Goal: Task Accomplishment & Management: Complete application form

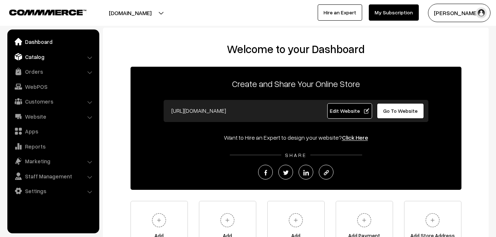
click at [34, 57] on link "Catalog" at bounding box center [53, 56] width 88 height 13
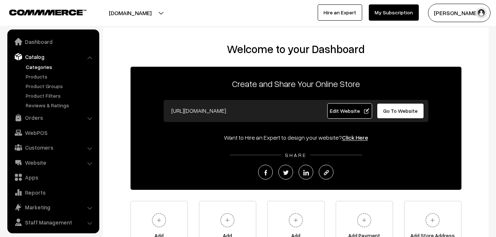
click at [38, 66] on link "Categories" at bounding box center [60, 67] width 73 height 8
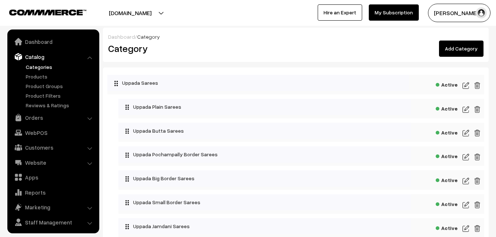
scroll to position [18, 0]
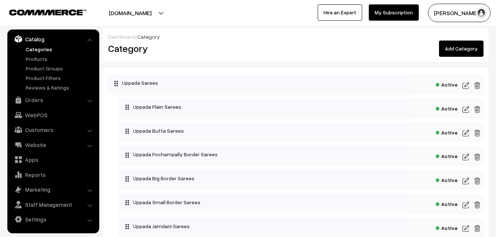
click at [463, 50] on link "Add Category" at bounding box center [461, 48] width 45 height 16
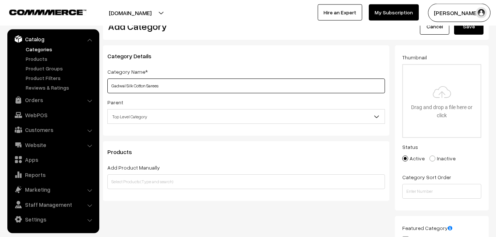
scroll to position [38, 0]
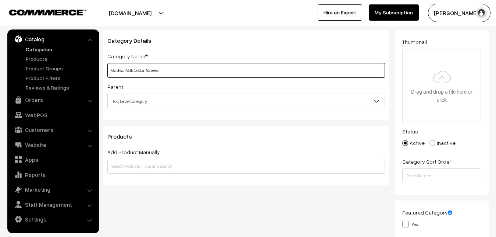
type input "Gadwal Silk Cotton Sarees"
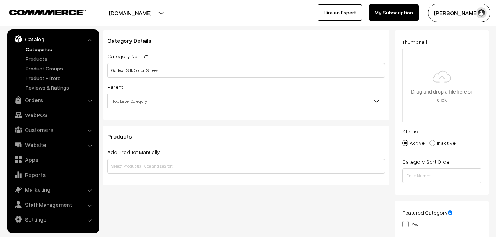
click at [139, 101] on span "Top Level Category" at bounding box center [246, 101] width 277 height 13
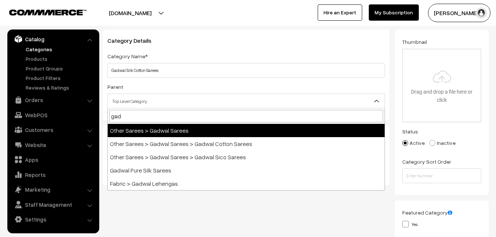
type input "gad"
select select "44"
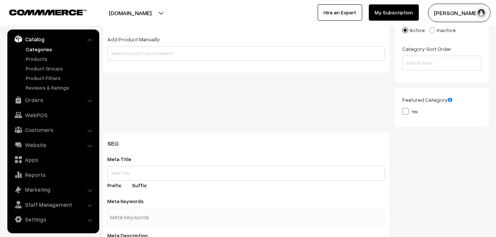
scroll to position [0, 0]
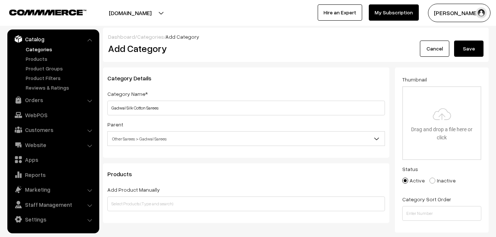
click at [474, 47] on button "Save" at bounding box center [469, 48] width 29 height 16
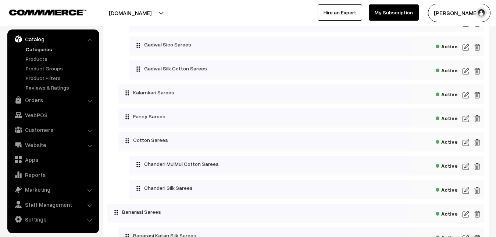
scroll to position [930, 0]
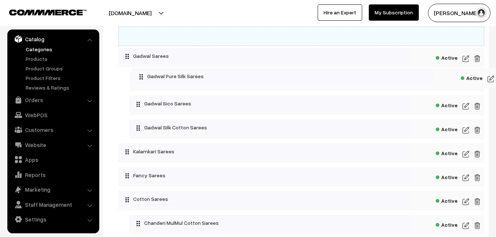
drag, startPoint x: 116, startPoint y: 123, endPoint x: 134, endPoint y: 71, distance: 55.1
click at [134, 71] on body "Thank you for showing interest. Our team will call you shortly. Close uppadasar…" at bounding box center [248, 39] width 496 height 1938
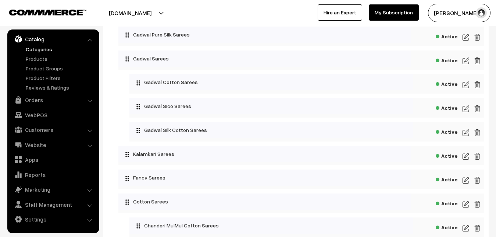
scroll to position [892, 0]
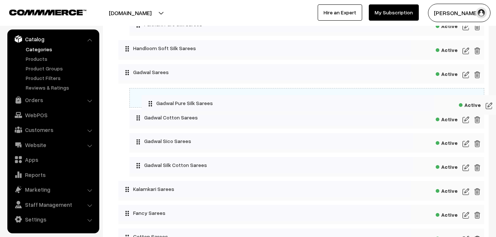
drag, startPoint x: 128, startPoint y: 78, endPoint x: 144, endPoint y: 96, distance: 24.8
click at [144, 96] on body "Thank you for showing interest. Our team will call you shortly. Close uppadasar…" at bounding box center [248, 77] width 496 height 1938
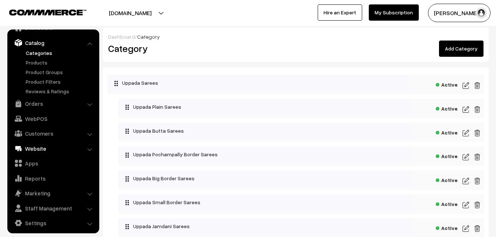
scroll to position [18, 0]
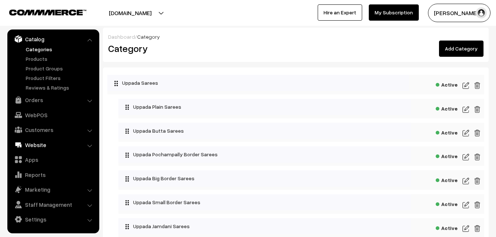
click at [34, 144] on link "Website" at bounding box center [53, 144] width 88 height 13
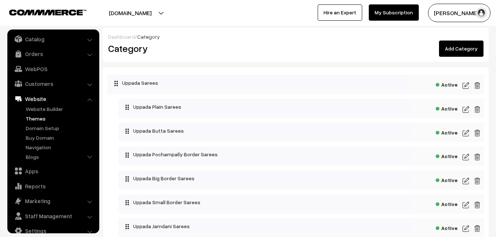
click at [42, 118] on link "Themes" at bounding box center [60, 118] width 73 height 8
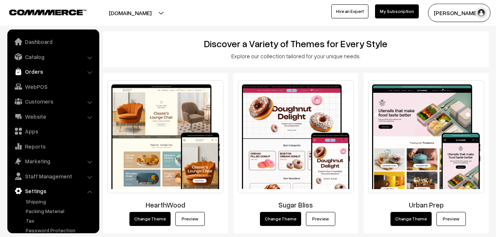
scroll to position [38, 0]
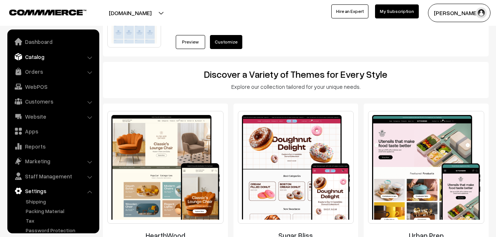
click at [41, 59] on link "Catalog" at bounding box center [53, 56] width 88 height 13
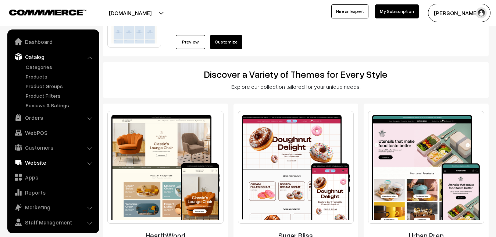
click at [43, 162] on link "Website" at bounding box center [53, 162] width 88 height 13
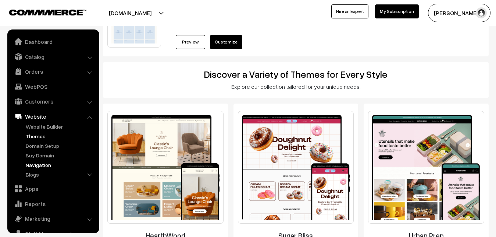
click at [42, 163] on link "Navigation" at bounding box center [60, 165] width 73 height 8
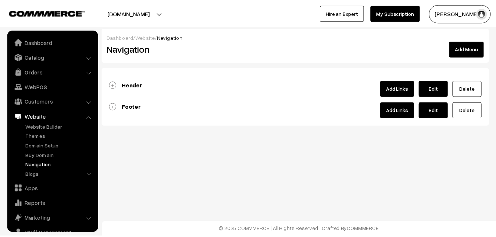
scroll to position [29, 0]
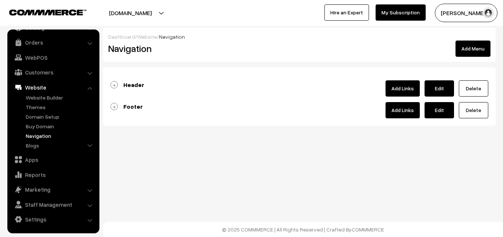
click at [126, 83] on b "Header" at bounding box center [133, 84] width 21 height 7
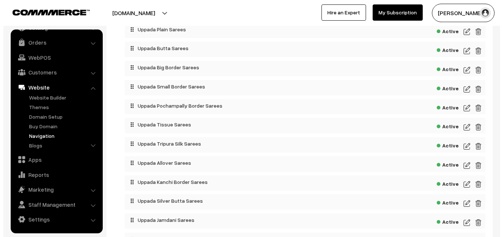
scroll to position [0, 0]
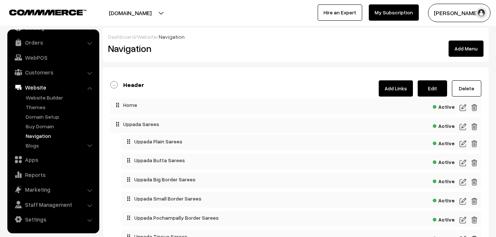
click at [398, 91] on link "Add Links" at bounding box center [396, 88] width 34 height 16
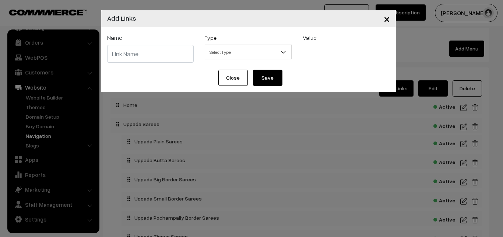
click at [233, 48] on span "Select Type" at bounding box center [248, 52] width 86 height 13
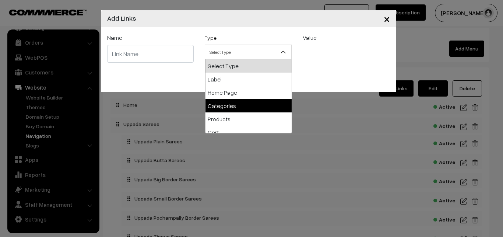
select select "categories"
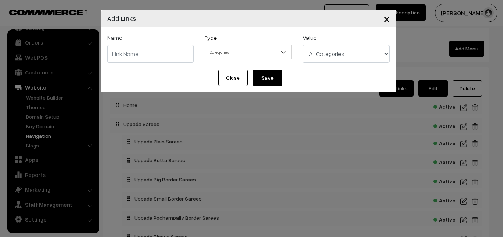
select select "78"
click option "Other Sarees > Gadwal Sarees > Gadwal Silk Cotton Sarees" at bounding box center [0, 0] width 0 height 0
click at [126, 53] on input "text" at bounding box center [150, 54] width 87 height 18
type input "Gadwal Silk Cotton Sarees"
click at [268, 77] on button "Save" at bounding box center [267, 78] width 29 height 16
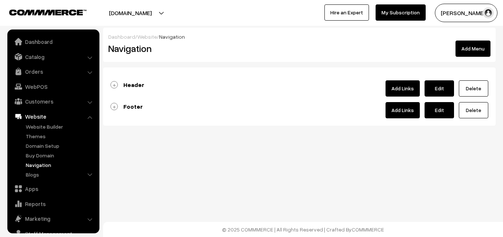
click at [130, 83] on b "Header" at bounding box center [133, 84] width 21 height 7
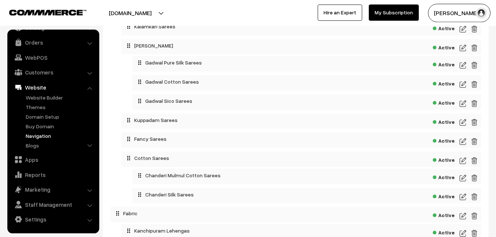
scroll to position [901, 0]
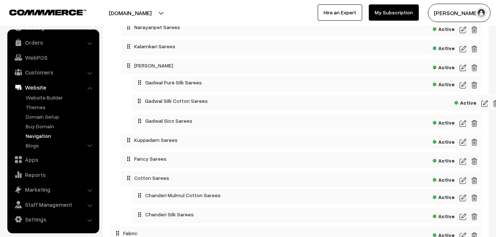
drag, startPoint x: 118, startPoint y: 155, endPoint x: 140, endPoint y: 99, distance: 60.4
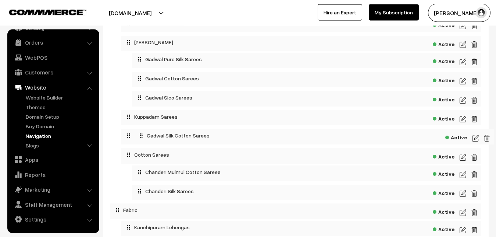
scroll to position [905, 0]
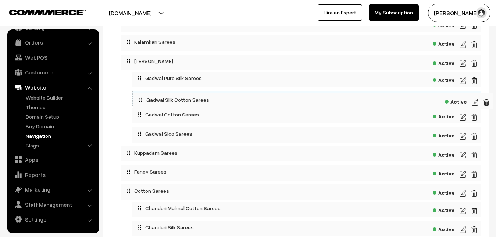
drag, startPoint x: 127, startPoint y: 131, endPoint x: 139, endPoint y: 99, distance: 34.9
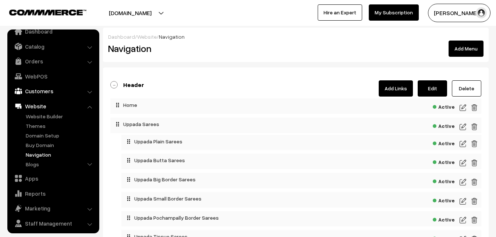
scroll to position [0, 0]
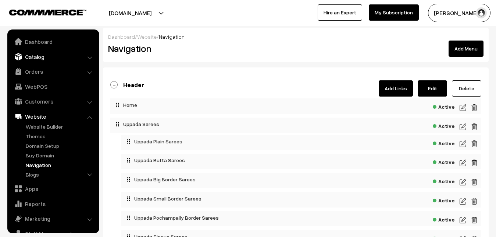
click at [37, 59] on link "Catalog" at bounding box center [53, 56] width 88 height 13
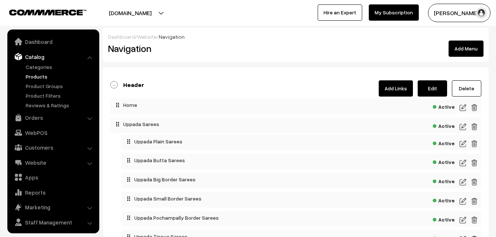
click at [40, 77] on link "Products" at bounding box center [60, 77] width 73 height 8
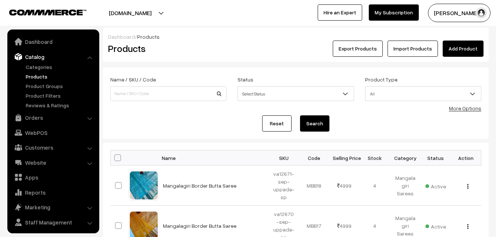
scroll to position [18, 0]
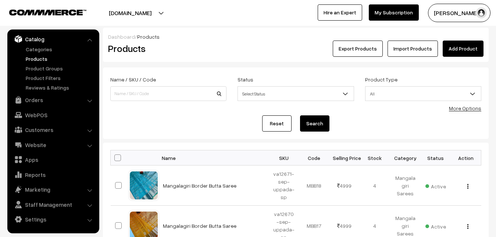
click at [461, 44] on link "Add Product" at bounding box center [463, 48] width 41 height 16
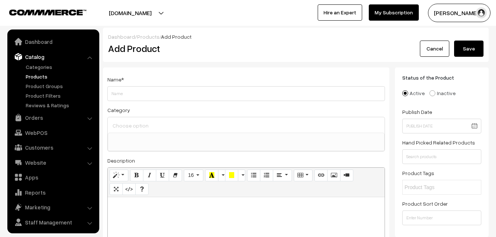
select select
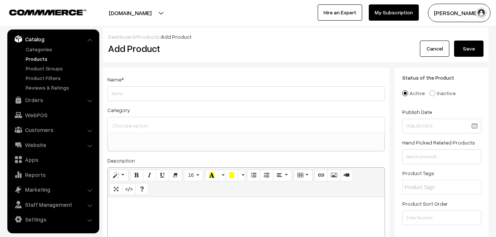
click at [38, 54] on ul "Categories" at bounding box center [53, 68] width 88 height 46
click at [38, 57] on link "Products" at bounding box center [60, 59] width 73 height 8
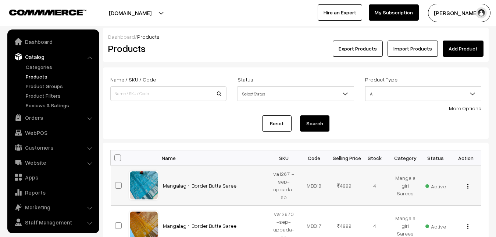
scroll to position [18, 0]
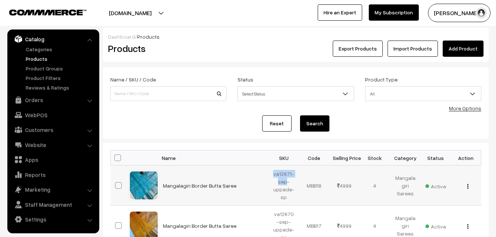
drag, startPoint x: 274, startPoint y: 173, endPoint x: 286, endPoint y: 180, distance: 13.8
click at [286, 180] on td "va12671-sep-uppada-sp" at bounding box center [284, 185] width 31 height 40
copy td "va12671-sep"
click at [174, 47] on h2 "Products" at bounding box center [167, 48] width 118 height 11
click at [463, 51] on link "Add Product" at bounding box center [463, 48] width 41 height 16
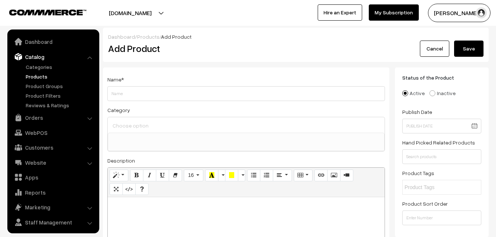
select select
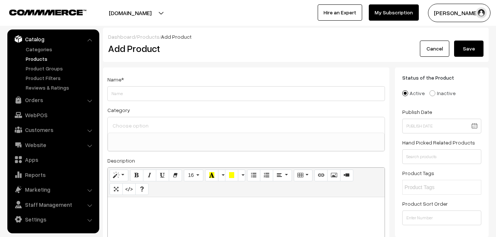
paste div
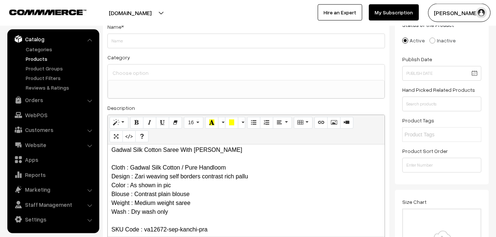
scroll to position [0, 0]
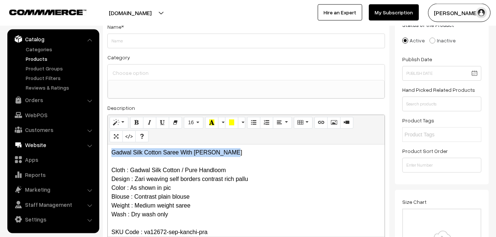
drag, startPoint x: 234, startPoint y: 151, endPoint x: 64, endPoint y: 143, distance: 169.9
click at [108, 144] on div "Gadwal Silk Cotton Saree With Zari Weaving Cloth : Gadwal Silk Cotton / Pure Ha…" at bounding box center [246, 190] width 277 height 92
copy p "Gadwal Silk Cotton Saree With [PERSON_NAME]"
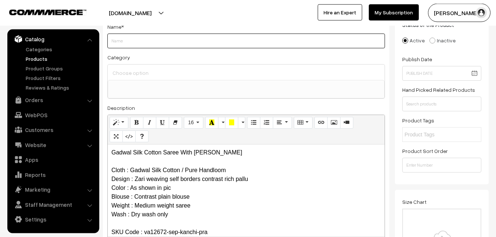
click at [120, 38] on input "Weight" at bounding box center [246, 40] width 278 height 15
paste input "Gadwal Silk Cotton Saree With [PERSON_NAME]"
type input "Gadwal Silk Cotton Saree With [PERSON_NAME]"
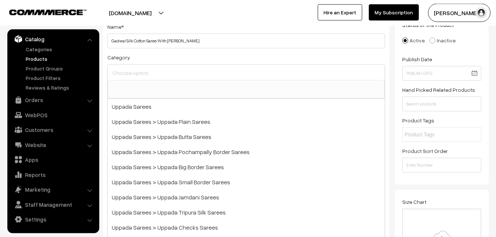
click at [124, 73] on input at bounding box center [246, 72] width 271 height 11
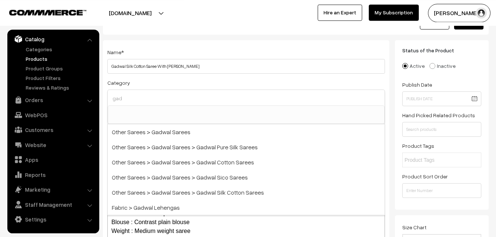
scroll to position [15, 0]
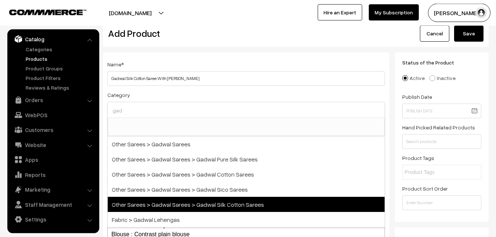
type input "gad"
click at [225, 203] on span "Other Sarees > Gadwal Sarees > Gadwal Silk Cotton Sarees" at bounding box center [246, 204] width 277 height 15
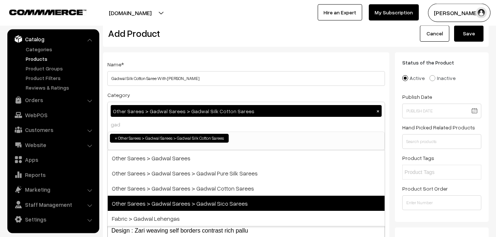
select select "78"
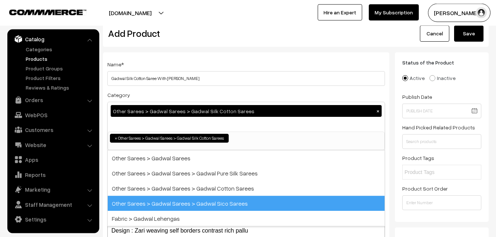
scroll to position [294, 0]
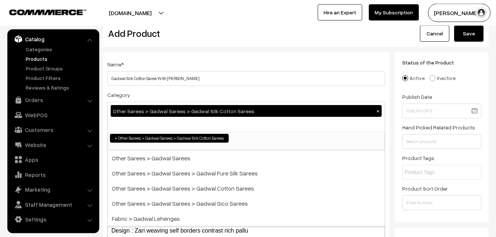
click at [241, 53] on div "Name * Gadwal Silk Cotton Saree With [PERSON_NAME] Category Other Sarees > Gadw…" at bounding box center [246, 177] width 287 height 251
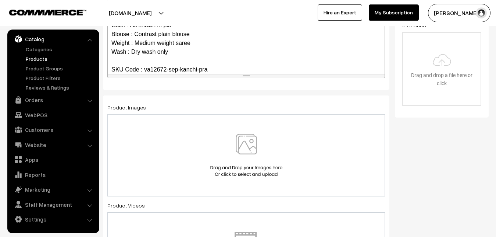
scroll to position [240, 0]
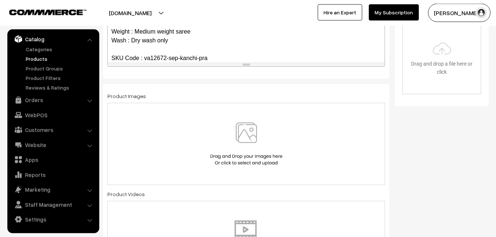
click at [32, 58] on link "Products" at bounding box center [60, 59] width 73 height 8
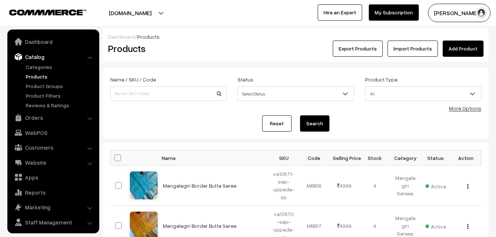
scroll to position [18, 0]
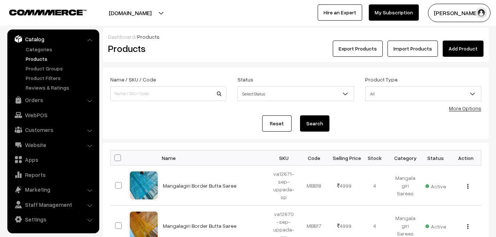
click at [467, 50] on link "Add Product" at bounding box center [463, 48] width 41 height 16
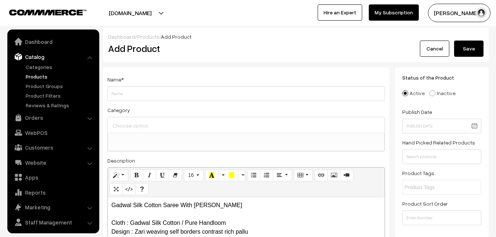
select select
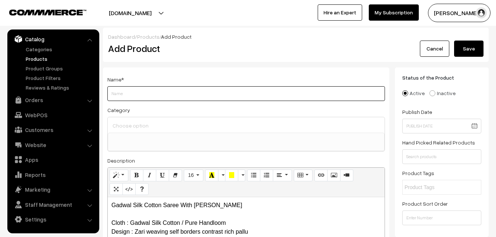
click at [133, 93] on input "Weight" at bounding box center [246, 93] width 278 height 15
paste input "Gadwal Silk Cotton Saree With [PERSON_NAME]"
type input "Gadwal Silk Cotton Saree With [PERSON_NAME]"
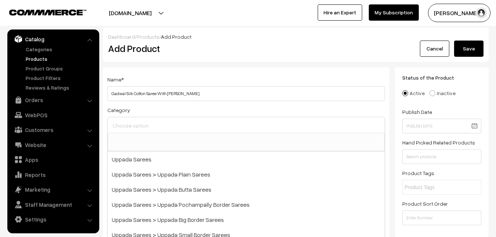
click at [137, 121] on input at bounding box center [246, 125] width 271 height 11
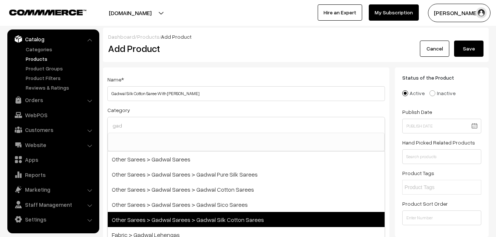
type input "gad"
click at [220, 215] on span "Other Sarees > Gadwal Sarees > Gadwal Silk Cotton Sarees" at bounding box center [246, 219] width 277 height 15
select select "78"
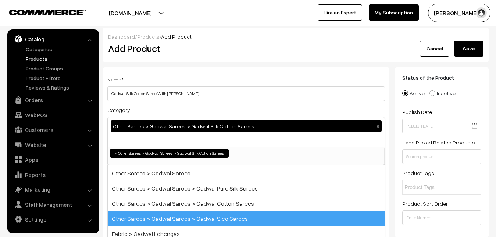
scroll to position [294, 0]
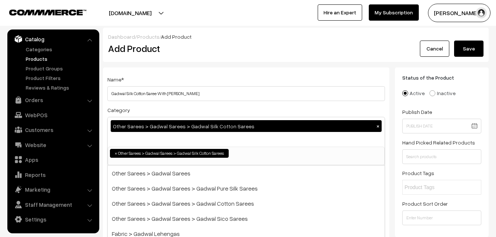
click at [232, 69] on div "Name * Gadwal Silk Cotton Saree With [PERSON_NAME] Category Other Sarees > Gadw…" at bounding box center [246, 192] width 287 height 251
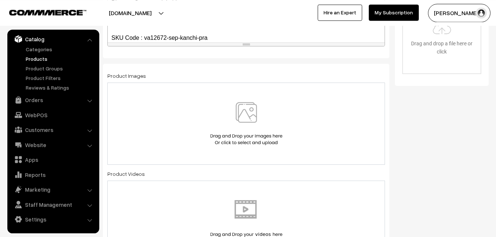
scroll to position [263, 0]
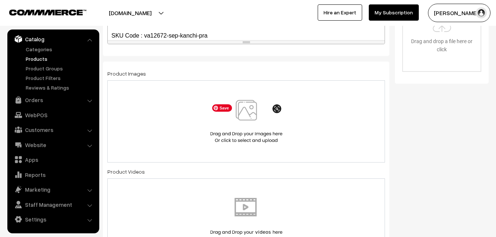
click at [251, 112] on img at bounding box center [247, 121] width 76 height 43
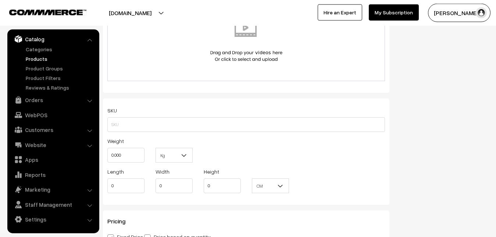
scroll to position [450, 0]
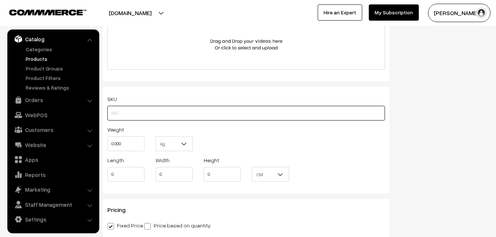
click at [124, 114] on input "text" at bounding box center [246, 113] width 278 height 15
paste input "va12672-sep-kanchi-pra"
type input "va12672-sep-kanchi-pra"
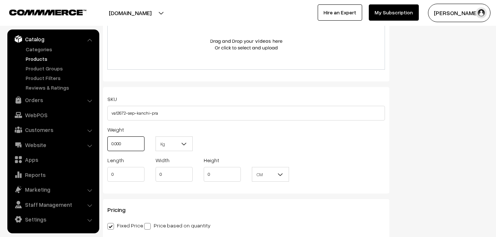
drag, startPoint x: 127, startPoint y: 143, endPoint x: 103, endPoint y: 140, distance: 24.1
click at [107, 140] on input "0.000" at bounding box center [125, 143] width 37 height 15
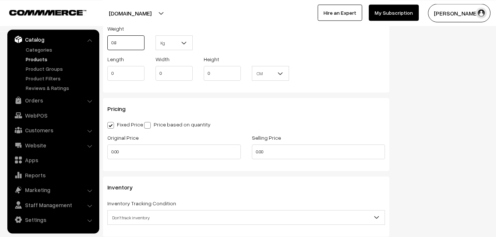
scroll to position [563, 0]
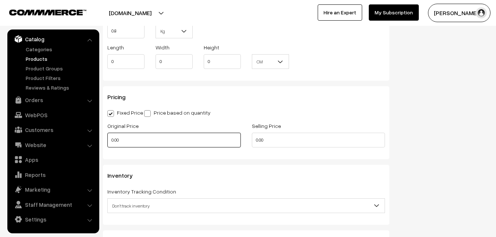
type input "0.80"
drag, startPoint x: 123, startPoint y: 140, endPoint x: 95, endPoint y: 145, distance: 28.0
click at [107, 145] on input "0.00" at bounding box center [174, 139] width 134 height 15
type input "0"
type input "6000"
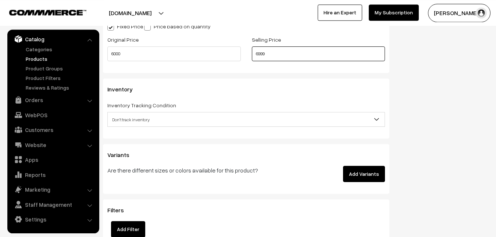
scroll to position [676, 0]
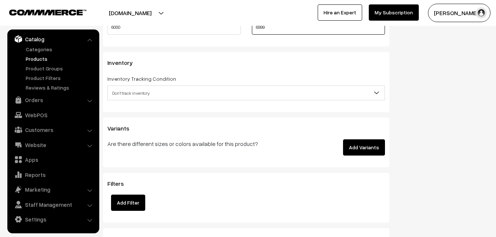
type input "6999"
click at [146, 92] on span "Don't track inventory" at bounding box center [246, 92] width 277 height 13
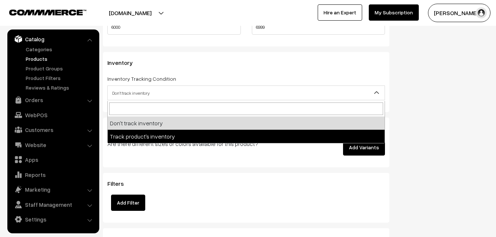
select select "2"
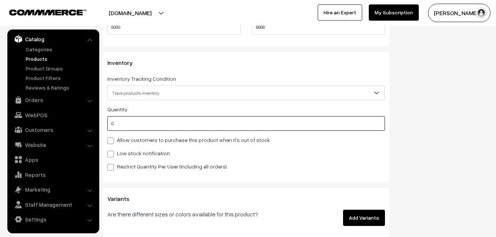
click at [142, 124] on input "0" at bounding box center [246, 123] width 278 height 15
type input "4"
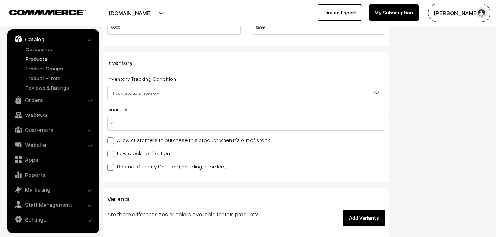
click at [134, 152] on label "Low stock notification" at bounding box center [138, 153] width 63 height 8
click at [112, 152] on input "Low stock notification" at bounding box center [109, 152] width 5 height 5
checkbox input "true"
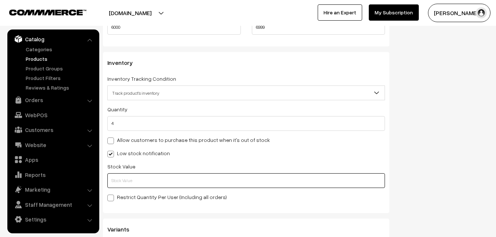
click at [134, 178] on input "text" at bounding box center [246, 180] width 278 height 15
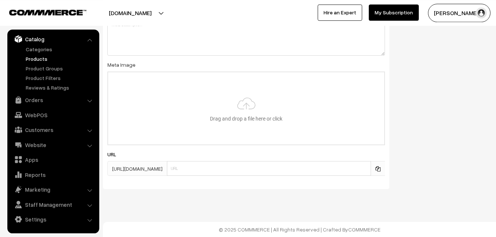
scroll to position [1096, 0]
type input "2"
click at [231, 104] on input "file" at bounding box center [246, 108] width 276 height 72
type input "C:\fakepath\gadwal-saree-va12672-sep.jpeg"
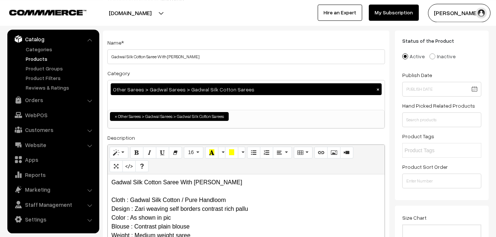
scroll to position [0, 0]
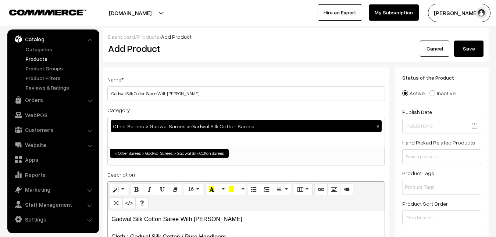
click at [474, 49] on button "Save" at bounding box center [469, 48] width 29 height 16
click at [211, 55] on div "Add Product" at bounding box center [248, 48] width 290 height 16
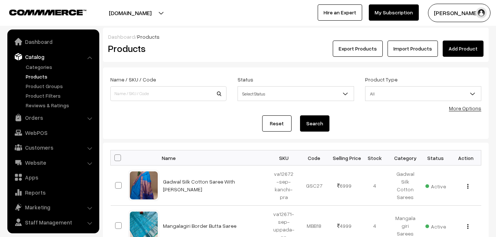
scroll to position [18, 0]
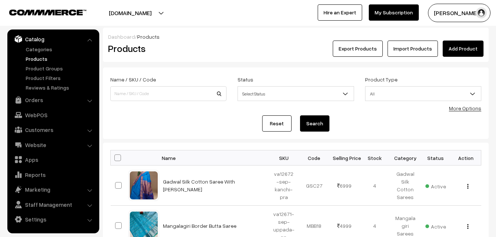
click at [462, 45] on link "Add Product" at bounding box center [463, 48] width 41 height 16
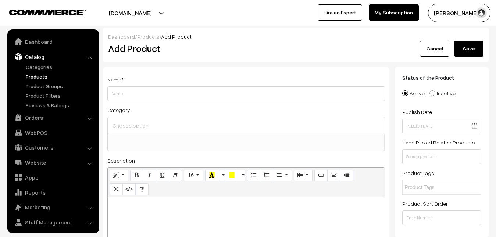
select select
click at [121, 209] on p at bounding box center [247, 205] width 270 height 9
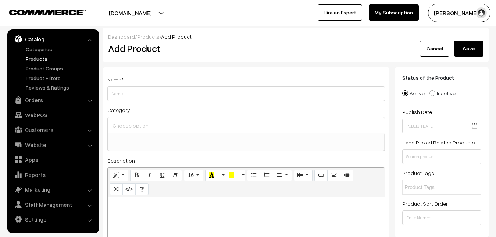
paste div
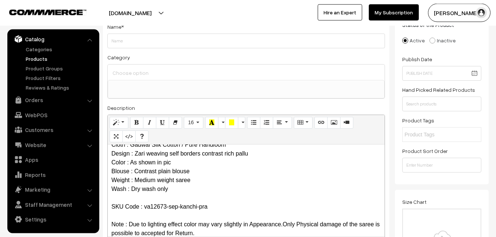
scroll to position [0, 0]
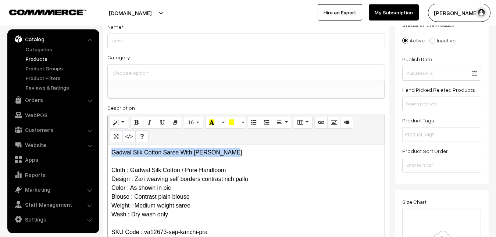
drag, startPoint x: 233, startPoint y: 153, endPoint x: 91, endPoint y: 142, distance: 142.9
click at [108, 144] on div "Gadwal Silk Cotton Saree With Zari Weaving Cloth : Gadwal Silk Cotton / Pure Ha…" at bounding box center [246, 190] width 277 height 92
copy p "Gadwal Silk Cotton Saree With [PERSON_NAME]"
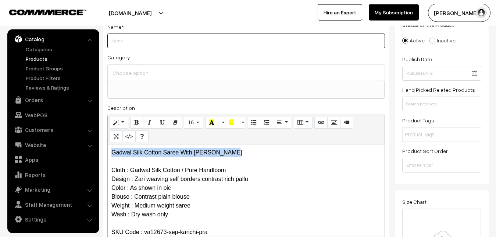
click at [130, 40] on input "Weight" at bounding box center [246, 40] width 278 height 15
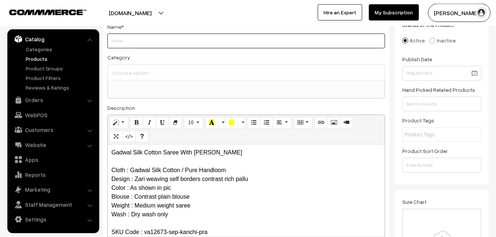
paste input "Gadwal Silk Cotton Saree With [PERSON_NAME]"
type input "Gadwal Silk Cotton Saree With [PERSON_NAME]"
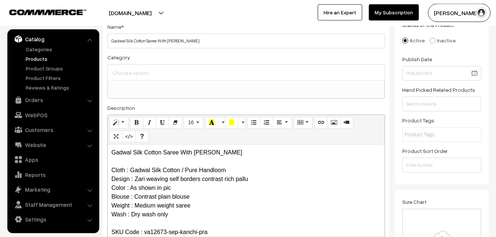
click at [134, 76] on input at bounding box center [246, 72] width 271 height 11
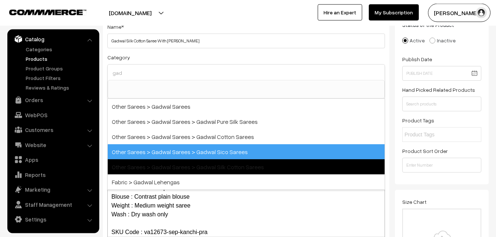
type input "gad"
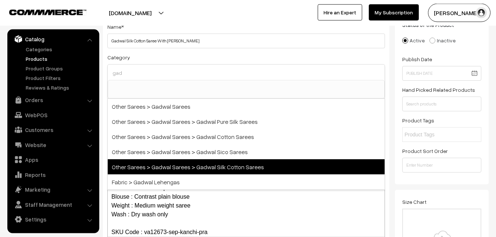
click at [218, 164] on span "Other Sarees > Gadwal Sarees > Gadwal Silk Cotton Sarees" at bounding box center [246, 166] width 277 height 15
select select "78"
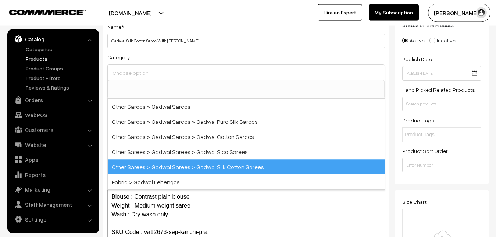
scroll to position [294, 0]
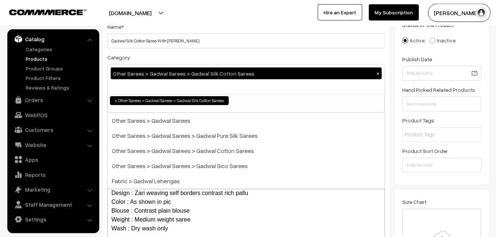
click at [229, 51] on div "Name * Gadwal Silk Cotton Saree With Zari Weaving Category Other Sarees > Gadwa…" at bounding box center [246, 140] width 287 height 251
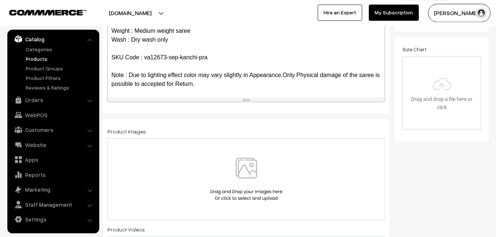
scroll to position [240, 0]
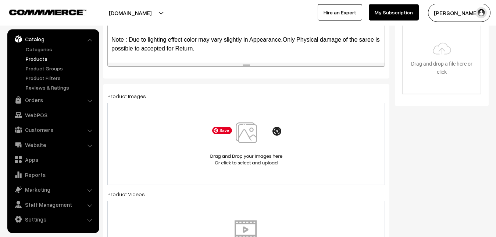
click at [257, 134] on img at bounding box center [247, 143] width 76 height 43
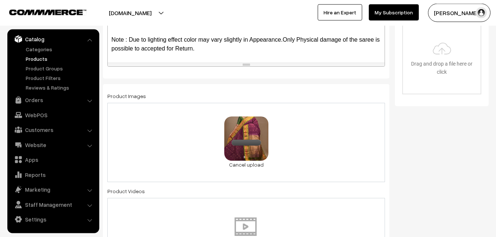
scroll to position [466, 0]
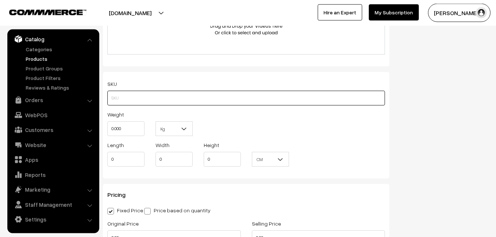
click at [117, 98] on input "text" at bounding box center [246, 98] width 278 height 15
paste input "va12673-sep-kanchi-pra"
type input "va12673-sep-kanchi-pra"
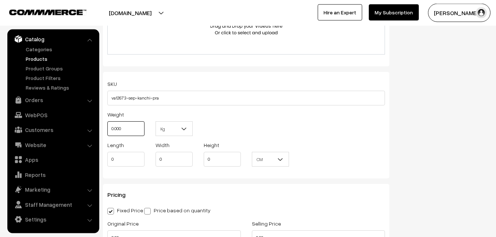
drag, startPoint x: 123, startPoint y: 128, endPoint x: 101, endPoint y: 128, distance: 22.1
click at [107, 128] on input "0.000" at bounding box center [125, 128] width 37 height 15
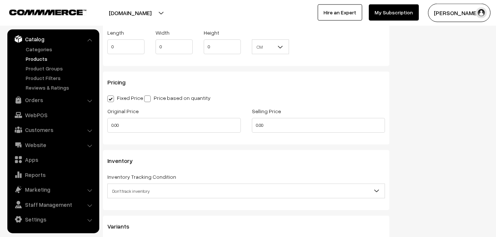
scroll to position [578, 0]
type input "0.80"
drag, startPoint x: 123, startPoint y: 124, endPoint x: 99, endPoint y: 128, distance: 23.6
click at [107, 128] on input "0.00" at bounding box center [174, 124] width 134 height 15
type input "6000"
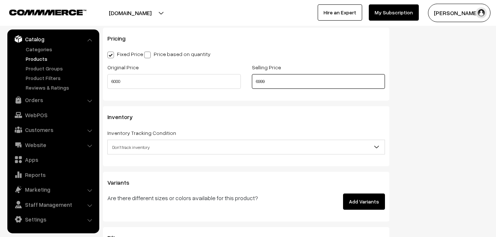
scroll to position [653, 0]
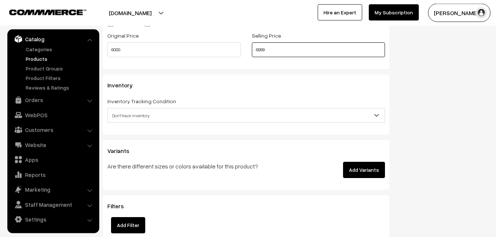
type input "6999"
click at [146, 108] on div "Inventory Tracking Condition Don't track inventory Track product's inventory Do…" at bounding box center [246, 109] width 278 height 26
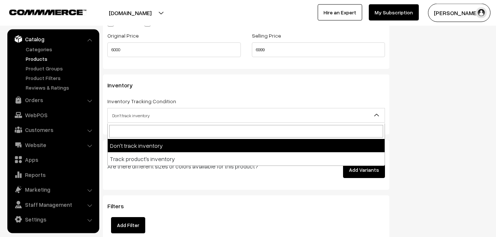
click at [146, 114] on span "Don't track inventory" at bounding box center [246, 115] width 277 height 13
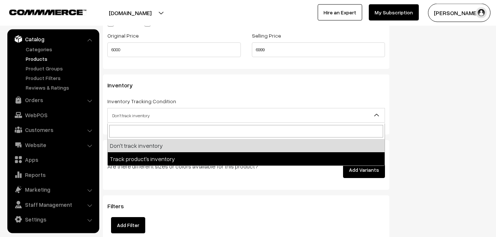
select select "2"
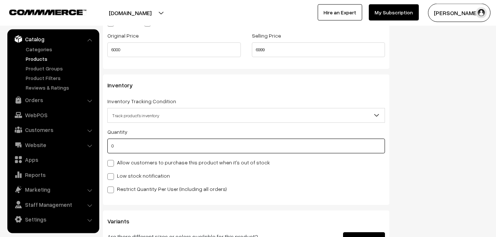
click at [145, 148] on input "0" at bounding box center [246, 145] width 278 height 15
type input "4"
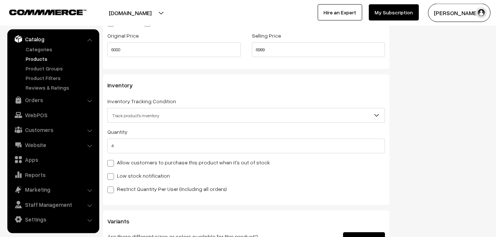
click at [137, 179] on label "Low stock notification" at bounding box center [138, 176] width 63 height 8
click at [112, 177] on input "Low stock notification" at bounding box center [109, 175] width 5 height 5
checkbox input "true"
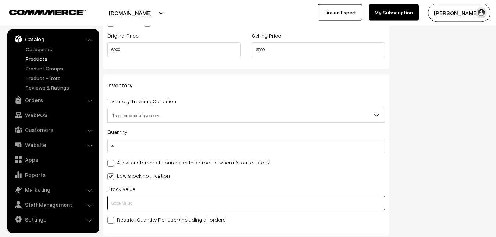
click at [134, 209] on input "text" at bounding box center [246, 202] width 278 height 15
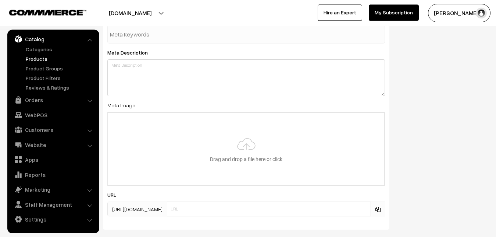
scroll to position [1096, 0]
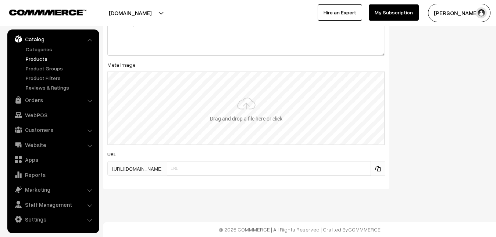
type input "2"
click at [237, 101] on input "file" at bounding box center [246, 108] width 276 height 72
type input "C:\fakepath\gadwal-saree-va12673-sep.jpeg"
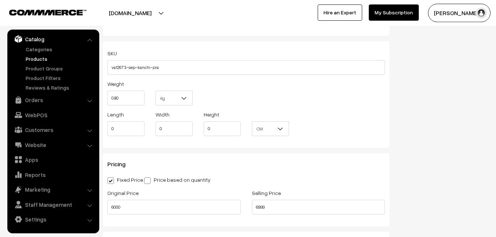
scroll to position [0, 0]
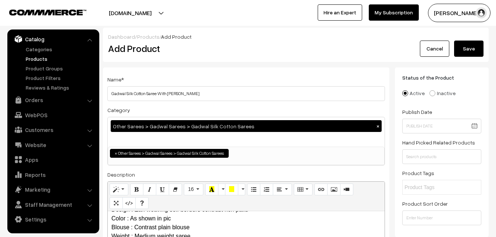
click at [474, 51] on button "Save" at bounding box center [469, 48] width 29 height 16
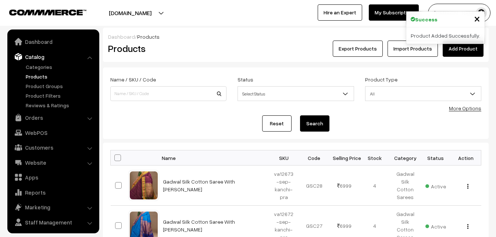
scroll to position [18, 0]
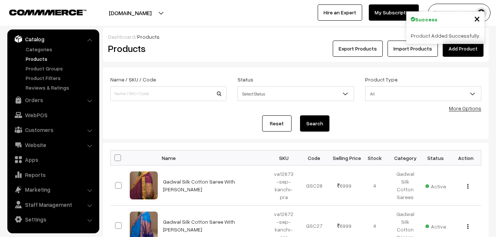
click at [185, 44] on h2 "Products" at bounding box center [167, 48] width 118 height 11
click at [471, 48] on link "Add Product" at bounding box center [463, 48] width 41 height 16
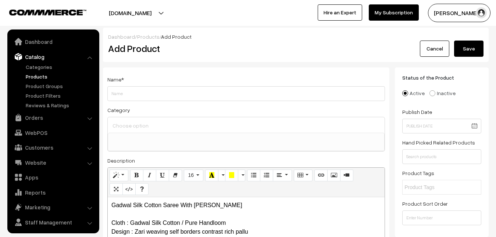
select select
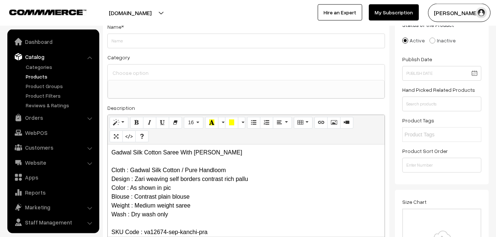
scroll to position [18, 0]
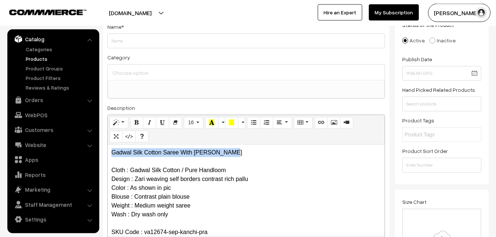
drag, startPoint x: 237, startPoint y: 154, endPoint x: 87, endPoint y: 149, distance: 149.5
click at [108, 149] on div "Gadwal Silk Cotton Saree With Zari Weaving Cloth : Gadwal Silk Cotton / Pure Ha…" at bounding box center [246, 190] width 277 height 92
copy p "Gadwal Silk Cotton Saree With [PERSON_NAME]"
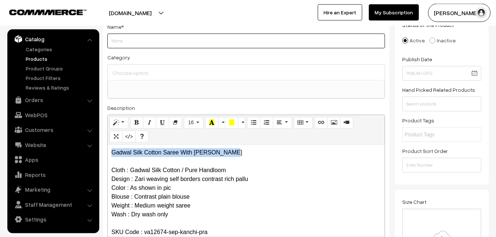
click at [146, 41] on input "Weight" at bounding box center [246, 40] width 278 height 15
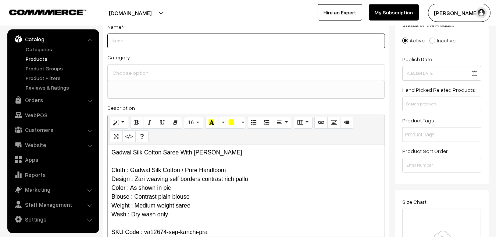
paste input "Gadwal Silk Cotton Saree With [PERSON_NAME]"
type input "Gadwal Silk Cotton Saree With [PERSON_NAME]"
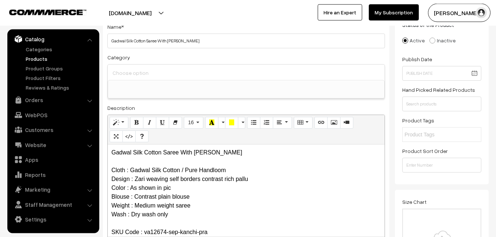
click at [142, 73] on input at bounding box center [246, 72] width 271 height 11
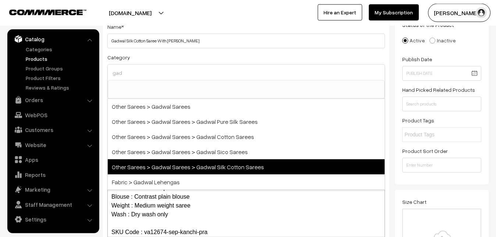
type input "gad"
click at [218, 167] on span "Other Sarees > Gadwal Sarees > Gadwal Silk Cotton Sarees" at bounding box center [246, 166] width 277 height 15
select select "78"
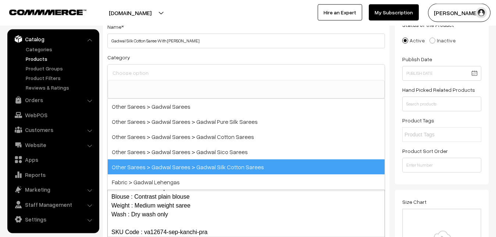
scroll to position [294, 0]
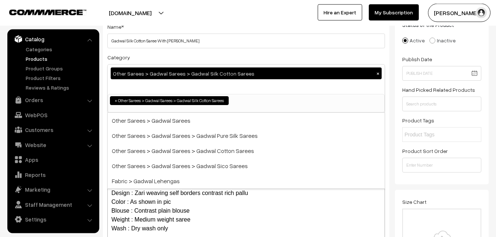
click at [218, 54] on div "Category Other Sarees > Gadwal Sarees > Gadwal Silk Cotton Sarees × Uppada Sare…" at bounding box center [246, 83] width 278 height 60
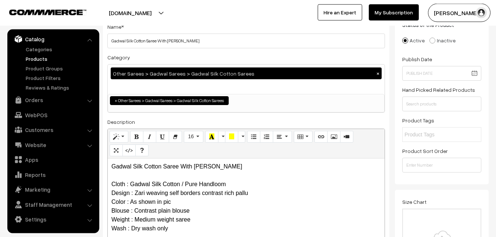
scroll to position [165, 0]
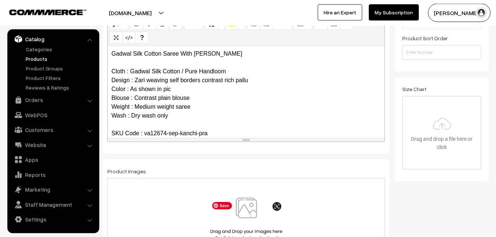
click at [248, 206] on img at bounding box center [247, 218] width 76 height 43
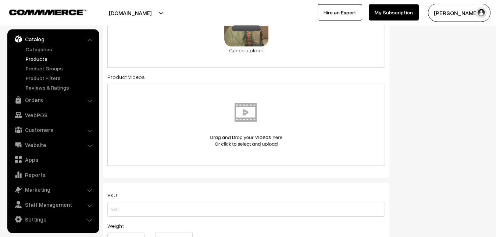
scroll to position [390, 0]
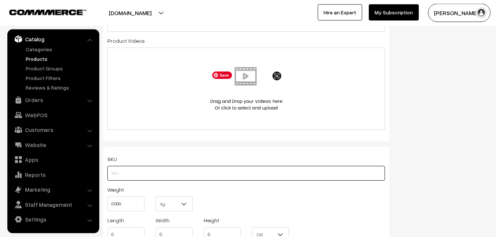
click at [113, 171] on input "text" at bounding box center [246, 173] width 278 height 15
paste input "va12674-sep-kanchi-pra"
type input "va12674-sep-kanchi-pra"
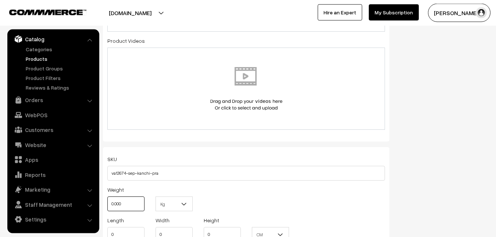
drag, startPoint x: 126, startPoint y: 202, endPoint x: 92, endPoint y: 199, distance: 34.3
click at [107, 199] on input "0.000" at bounding box center [125, 203] width 37 height 15
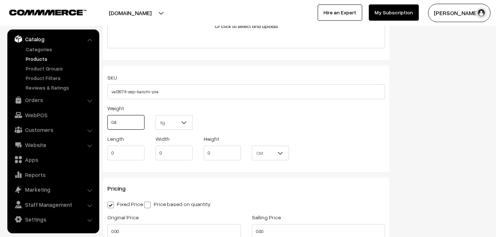
scroll to position [541, 0]
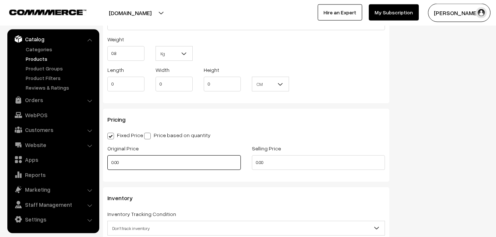
type input "0.80"
click at [107, 163] on input "0.00" at bounding box center [174, 162] width 134 height 15
type input "6000"
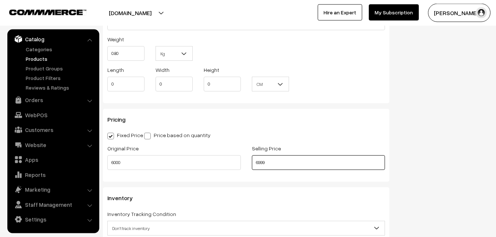
scroll to position [653, 0]
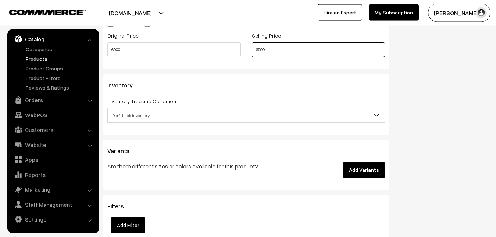
type input "6999"
click at [139, 117] on span "Don't track inventory" at bounding box center [246, 115] width 277 height 13
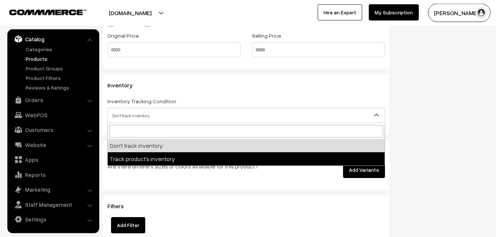
select select "2"
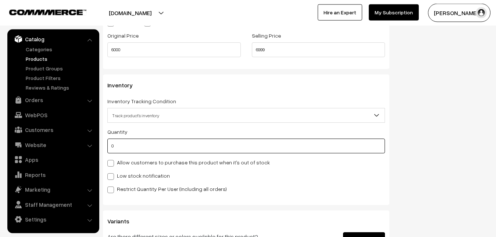
click at [130, 148] on input "0" at bounding box center [246, 145] width 278 height 15
type input "4"
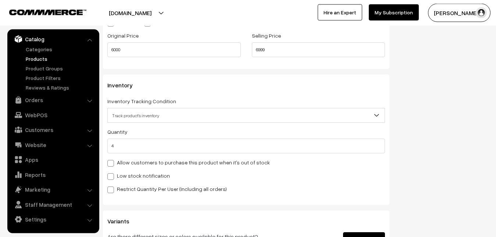
click at [120, 178] on label "Low stock notification" at bounding box center [138, 176] width 63 height 8
click at [112, 177] on input "Low stock notification" at bounding box center [109, 175] width 5 height 5
checkbox input "true"
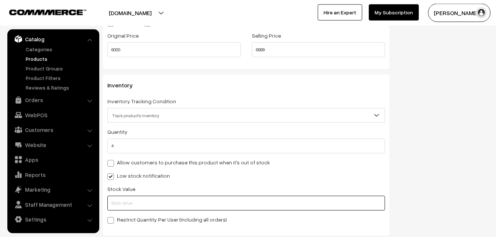
click at [115, 202] on input "text" at bounding box center [246, 202] width 278 height 15
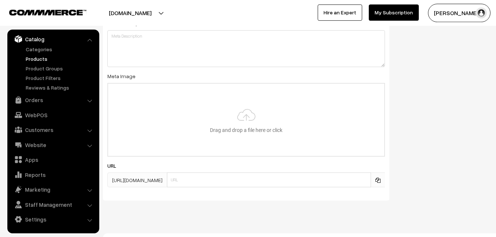
scroll to position [1096, 0]
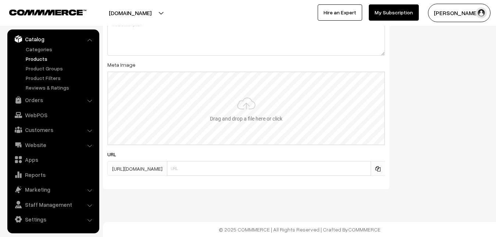
type input "2"
click at [252, 98] on input "file" at bounding box center [246, 108] width 276 height 72
type input "C:\fakepath\gadwal-saree-va12674-sep.jpeg"
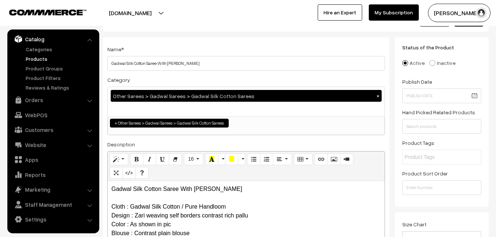
scroll to position [0, 0]
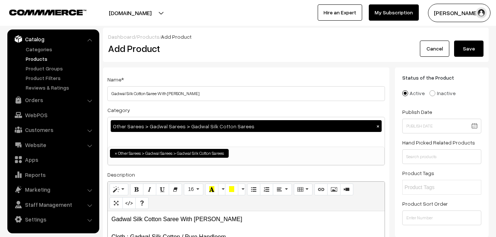
click at [472, 48] on button "Save" at bounding box center [469, 48] width 29 height 16
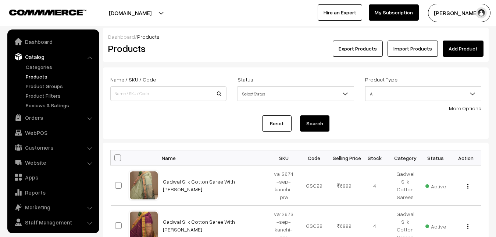
scroll to position [18, 0]
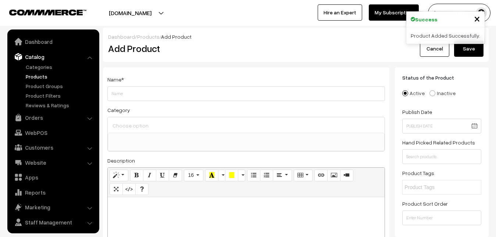
select select
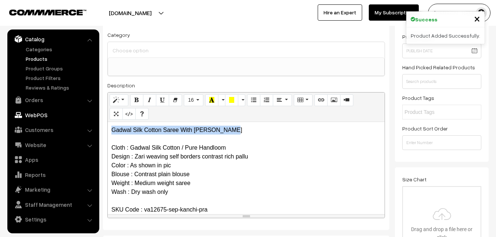
drag, startPoint x: 237, startPoint y: 128, endPoint x: 78, endPoint y: 112, distance: 159.8
click at [108, 122] on div "Gadwal Silk Cotton Saree With Zari Weaving Cloth : Gadwal Silk Cotton / Pure Ha…" at bounding box center [246, 168] width 277 height 92
copy p "Gadwal Silk Cotton Saree With [PERSON_NAME]"
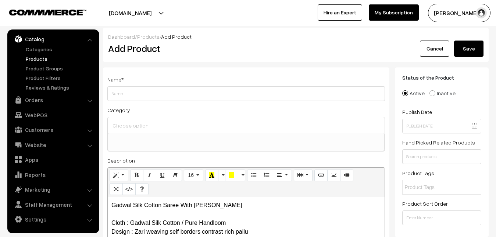
click at [132, 79] on div "Name *" at bounding box center [246, 88] width 278 height 26
click at [130, 94] on input "Weight" at bounding box center [246, 93] width 278 height 15
paste input "Gadwal Silk Cotton Saree With [PERSON_NAME]"
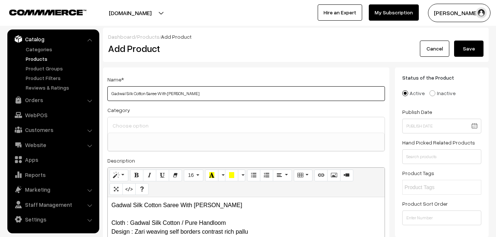
type input "Gadwal Silk Cotton Saree With [PERSON_NAME]"
click at [139, 124] on input at bounding box center [246, 125] width 271 height 11
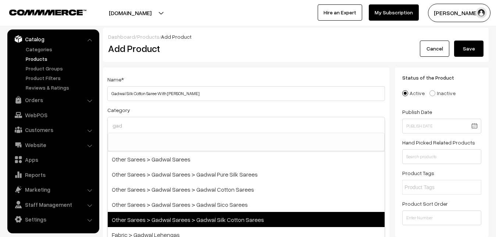
type input "gad"
click at [234, 219] on span "Other Sarees > Gadwal Sarees > Gadwal Silk Cotton Sarees" at bounding box center [246, 219] width 277 height 15
select select "78"
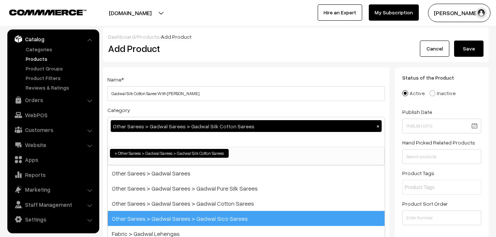
scroll to position [294, 0]
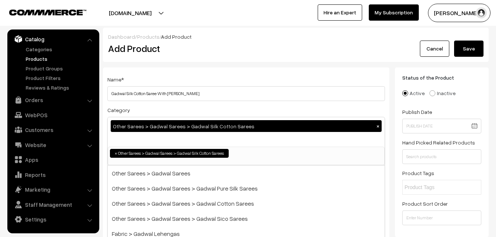
click at [230, 77] on div "Name * Gadwal Silk Cotton Saree With Zari Weaving" at bounding box center [246, 88] width 278 height 26
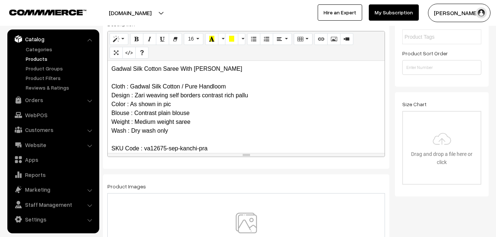
scroll to position [188, 0]
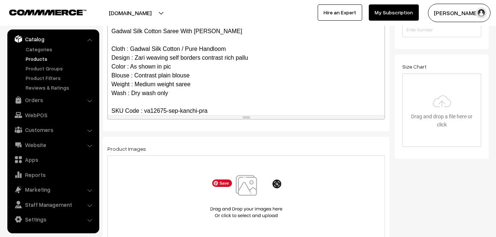
click at [244, 186] on img at bounding box center [247, 196] width 76 height 43
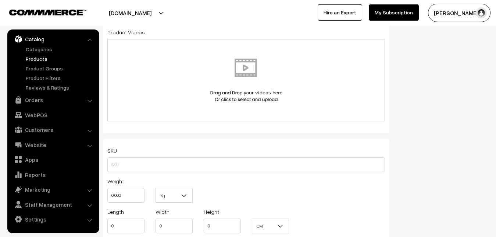
scroll to position [413, 0]
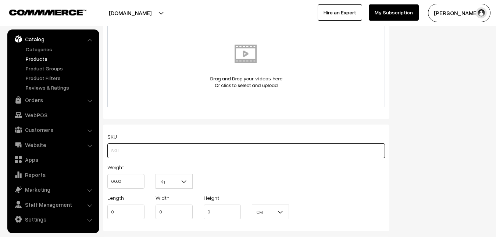
click at [118, 149] on input "text" at bounding box center [246, 150] width 278 height 15
paste input "va12675-sep-kanchi-pra"
type input "va12675-sep-kanchi-pra"
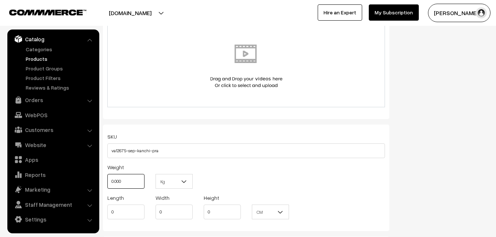
drag, startPoint x: 124, startPoint y: 179, endPoint x: 100, endPoint y: 180, distance: 23.2
click at [107, 180] on input "0.000" at bounding box center [125, 181] width 37 height 15
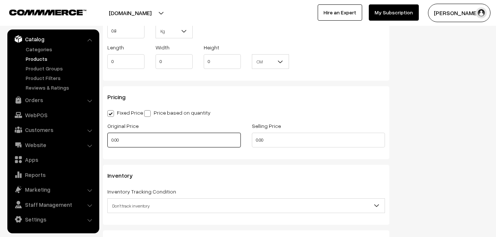
type input "0.80"
drag, startPoint x: 119, startPoint y: 141, endPoint x: 100, endPoint y: 142, distance: 18.8
click at [107, 142] on input "0.00" at bounding box center [174, 139] width 134 height 15
type input "6000"
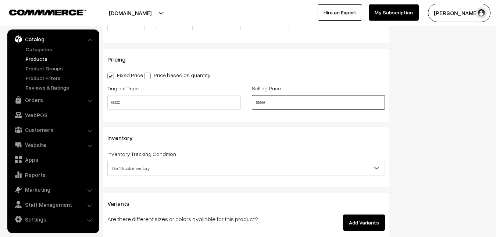
scroll to position [638, 0]
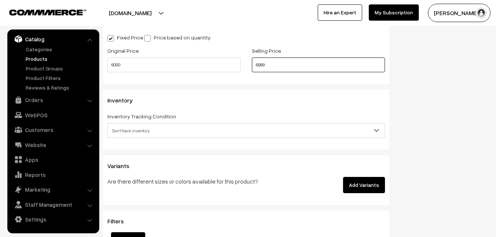
type input "6999"
click at [123, 129] on span "Don't track inventory" at bounding box center [246, 130] width 277 height 13
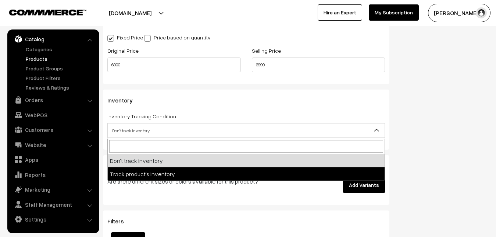
select select "2"
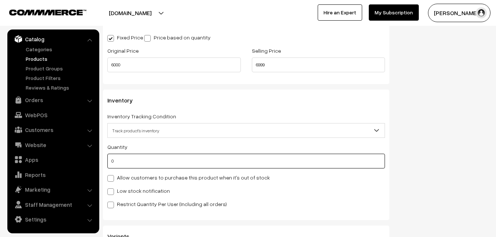
click at [135, 161] on input "0" at bounding box center [246, 160] width 278 height 15
type input "4"
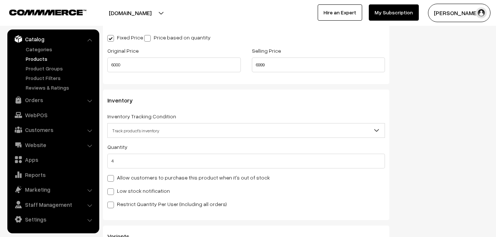
click at [135, 187] on label "Low stock notification" at bounding box center [138, 191] width 63 height 8
click at [112, 188] on input "Low stock notification" at bounding box center [109, 190] width 5 height 5
checkbox input "true"
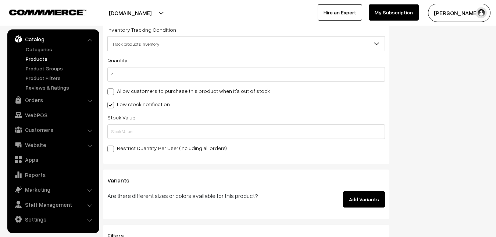
scroll to position [751, 0]
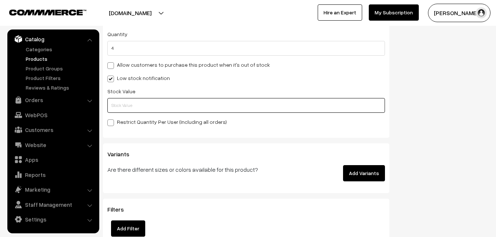
click at [123, 109] on input "text" at bounding box center [246, 105] width 278 height 15
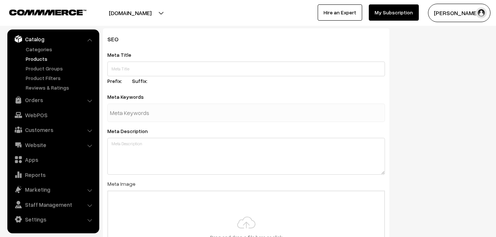
scroll to position [1096, 0]
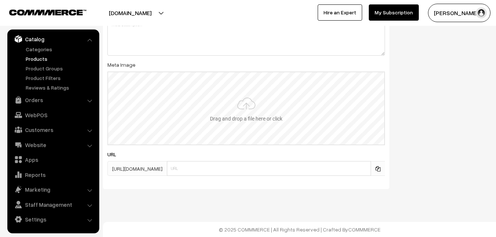
type input "2"
click at [239, 105] on input "file" at bounding box center [246, 108] width 276 height 72
type input "C:\fakepath\gadwal-saree-va12675-sep.jpeg"
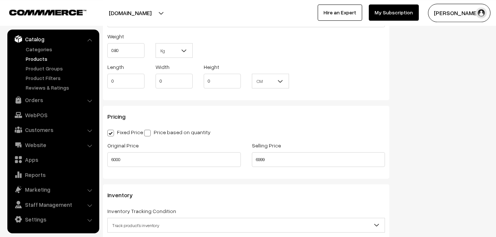
scroll to position [0, 0]
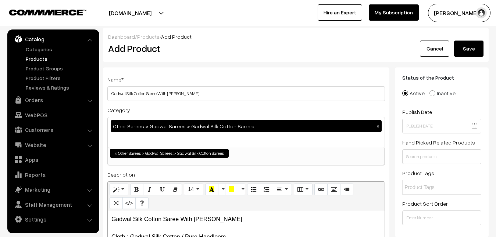
click at [473, 47] on button "Save" at bounding box center [469, 48] width 29 height 16
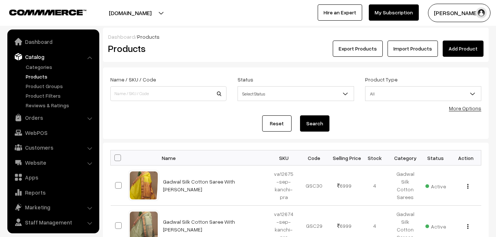
click at [448, 47] on link "Add Product" at bounding box center [463, 48] width 41 height 16
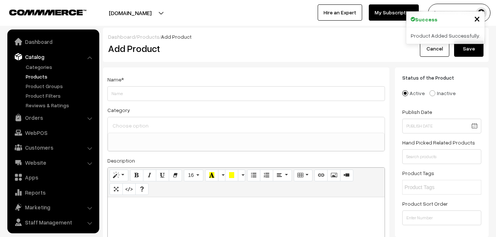
select select
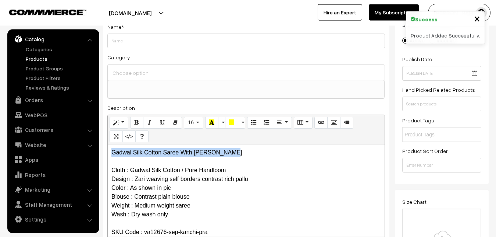
drag, startPoint x: 238, startPoint y: 152, endPoint x: 107, endPoint y: 141, distance: 131.2
click at [108, 144] on div "Gadwal Silk Cotton Saree With Zari Weaving Cloth : Gadwal Silk Cotton / Pure Ha…" at bounding box center [246, 190] width 277 height 92
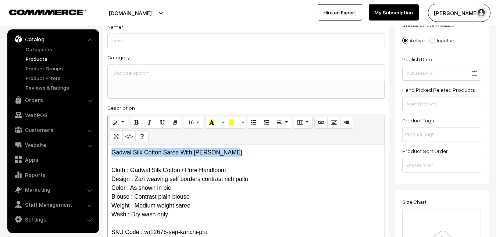
copy p "Gadwal Silk Cotton Saree With [PERSON_NAME]"
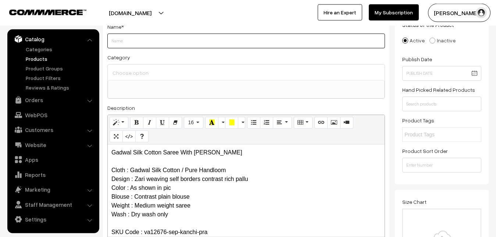
paste input "Gadwal Silk Cotton Saree With [PERSON_NAME]"
type input "Gadwal Silk Cotton Saree With [PERSON_NAME]"
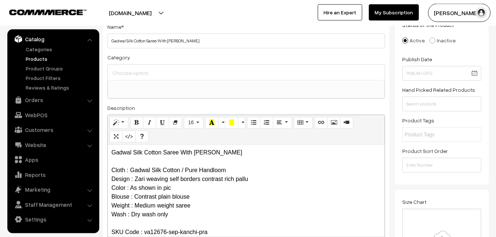
click at [144, 76] on input at bounding box center [246, 72] width 271 height 11
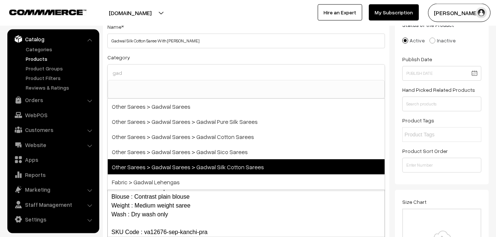
type input "gad"
click at [229, 162] on span "Other Sarees > Gadwal Sarees > Gadwal Silk Cotton Sarees" at bounding box center [246, 166] width 277 height 15
select select "78"
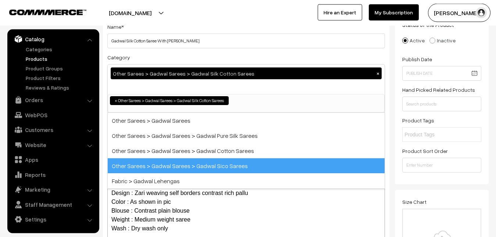
scroll to position [294, 0]
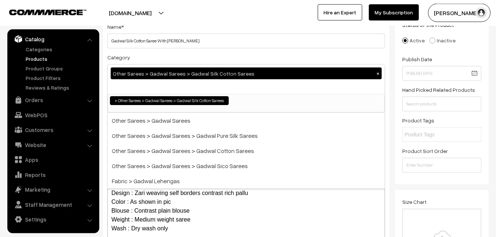
click at [229, 56] on div "Category Other Sarees > Gadwal Sarees > Gadwal Silk Cotton Sarees × Uppada Sare…" at bounding box center [246, 83] width 278 height 60
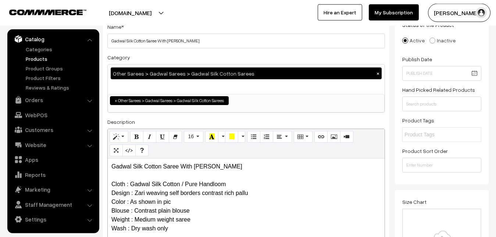
scroll to position [165, 0]
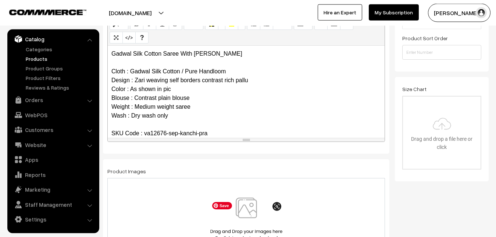
click at [252, 204] on img at bounding box center [247, 218] width 76 height 43
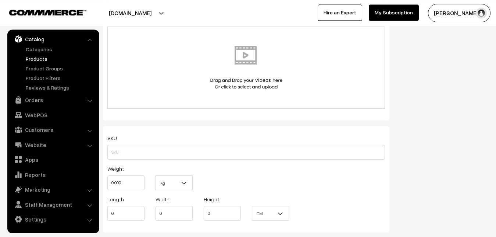
scroll to position [428, 0]
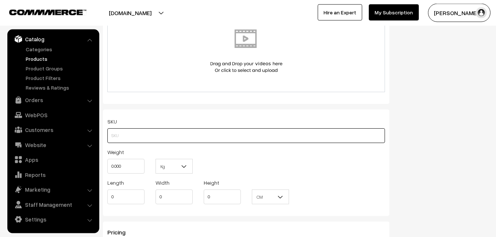
click at [115, 132] on input "text" at bounding box center [246, 135] width 278 height 15
paste input "va12676-sep-kanchi-pra"
type input "va12676-sep-kanchi-pra"
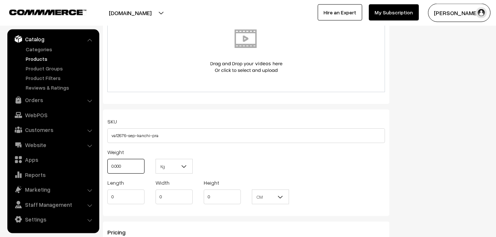
drag, startPoint x: 128, startPoint y: 164, endPoint x: 103, endPoint y: 164, distance: 25.0
click at [107, 164] on input "0.000" at bounding box center [125, 166] width 37 height 15
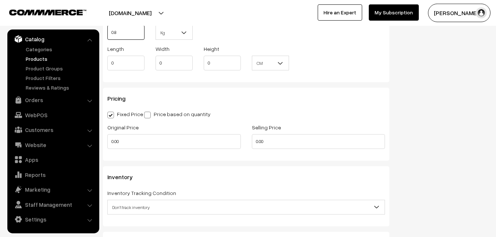
scroll to position [578, 0]
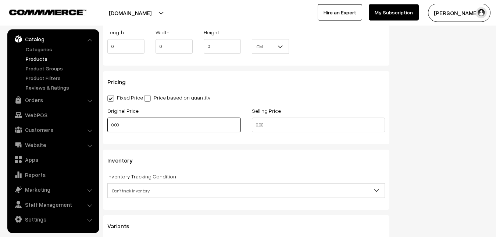
type input "0.80"
drag, startPoint x: 112, startPoint y: 130, endPoint x: 103, endPoint y: 130, distance: 9.6
click at [107, 130] on input "0.00" at bounding box center [174, 124] width 134 height 15
type input "6000"
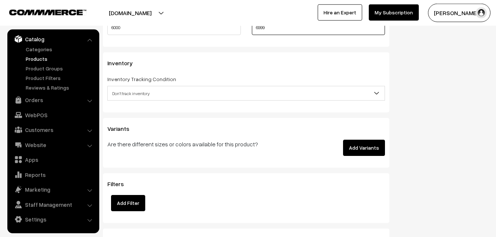
scroll to position [691, 0]
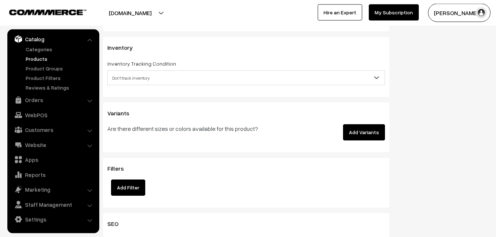
type input "6999"
click at [129, 78] on span "Don't track inventory" at bounding box center [246, 77] width 277 height 13
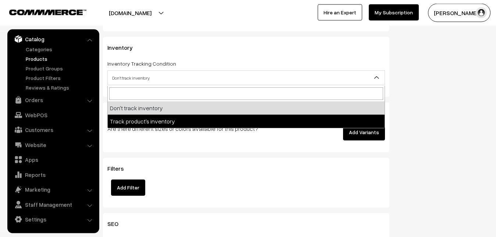
select select "2"
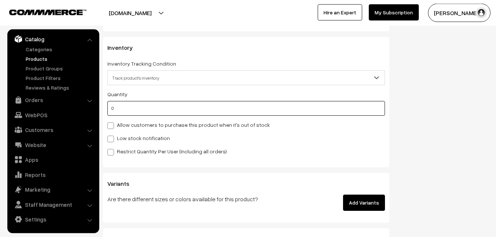
click at [128, 106] on input "0" at bounding box center [246, 108] width 278 height 15
type input "4"
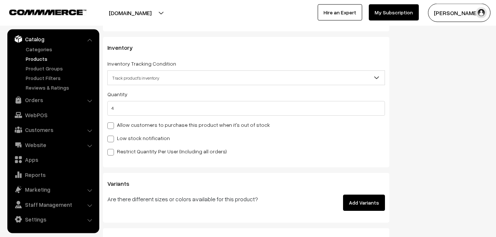
click at [123, 141] on label "Low stock notification" at bounding box center [138, 138] width 63 height 8
click at [112, 140] on input "Low stock notification" at bounding box center [109, 137] width 5 height 5
checkbox input "true"
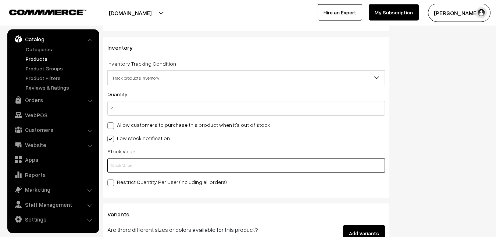
click at [123, 168] on input "text" at bounding box center [246, 165] width 278 height 15
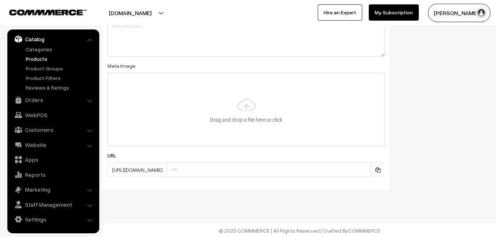
scroll to position [1096, 0]
type input "2"
click at [264, 114] on input "file" at bounding box center [246, 108] width 276 height 72
type input "C:\fakepath\gadwal-saree-va12676-sep.jpeg"
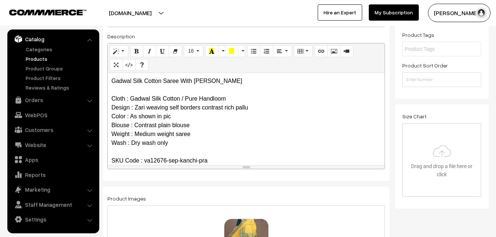
scroll to position [0, 0]
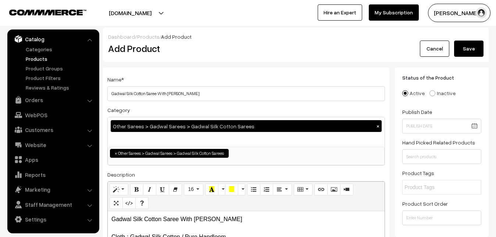
click at [463, 51] on button "Save" at bounding box center [469, 48] width 29 height 16
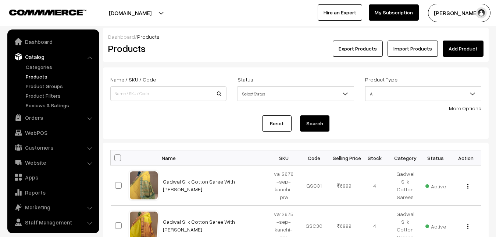
scroll to position [18, 0]
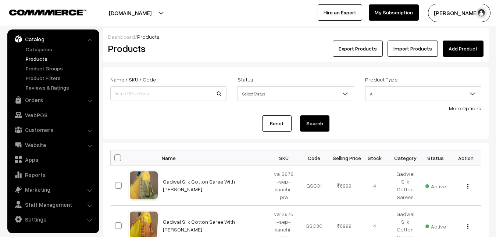
click at [190, 47] on h2 "Products" at bounding box center [167, 48] width 118 height 11
click at [458, 49] on link "Add Product" at bounding box center [463, 48] width 41 height 16
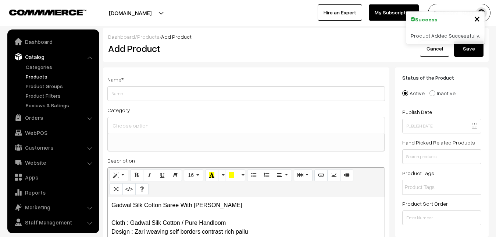
select select
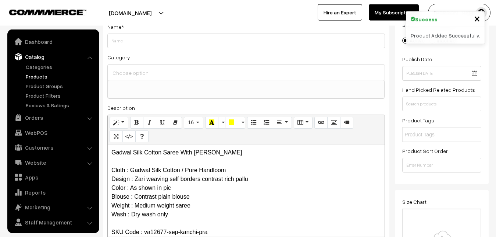
scroll to position [18, 0]
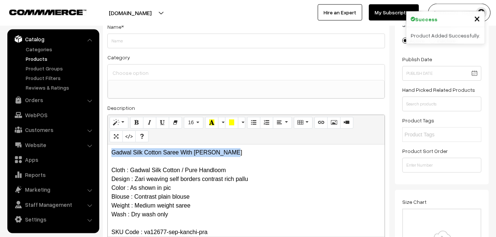
drag, startPoint x: 242, startPoint y: 147, endPoint x: 98, endPoint y: 145, distance: 144.3
click at [108, 145] on div "Gadwal Silk Cotton Saree With Zari Weaving Cloth : Gadwal Silk Cotton / Pure Ha…" at bounding box center [246, 190] width 277 height 92
copy p "Gadwal Silk Cotton Saree With [PERSON_NAME]"
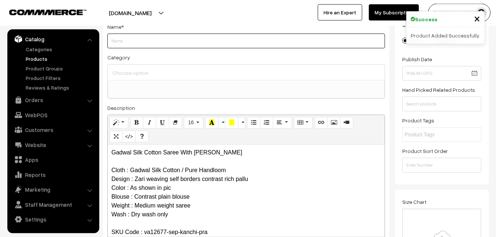
click at [141, 44] on input "Weight" at bounding box center [246, 40] width 278 height 15
paste input "Gadwal Silk Cotton Saree With [PERSON_NAME]"
type input "Gadwal Silk Cotton Saree With [PERSON_NAME]"
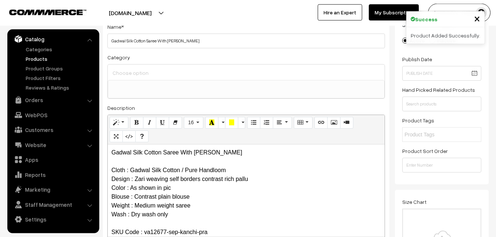
click at [142, 67] on div at bounding box center [246, 71] width 277 height 15
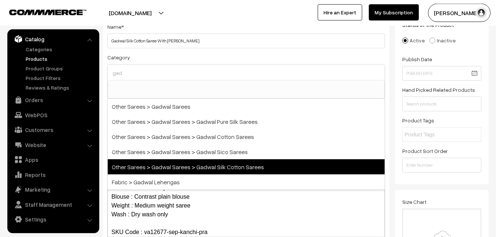
type input "gad"
click at [212, 163] on span "Other Sarees > Gadwal Sarees > Gadwal Silk Cotton Sarees" at bounding box center [246, 166] width 277 height 15
select select "78"
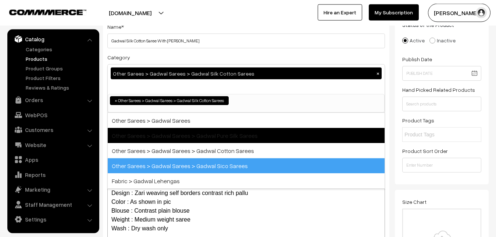
scroll to position [294, 0]
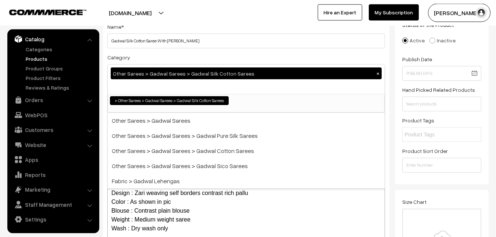
click at [211, 54] on div "Category Other Sarees > Gadwal Sarees > Gadwal Silk Cotton Sarees × Uppada Sare…" at bounding box center [246, 83] width 278 height 60
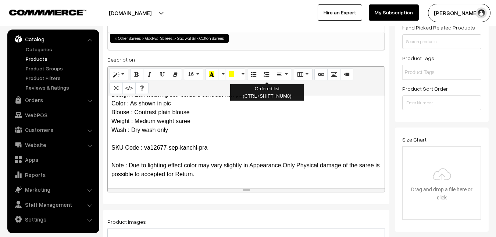
scroll to position [165, 0]
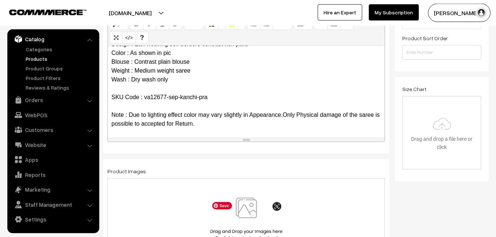
click at [246, 206] on img at bounding box center [247, 218] width 76 height 43
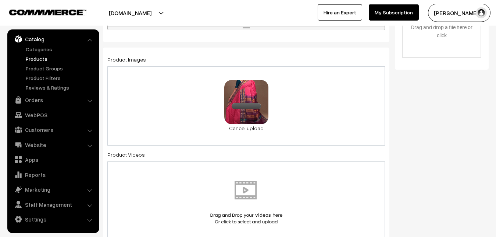
scroll to position [390, 0]
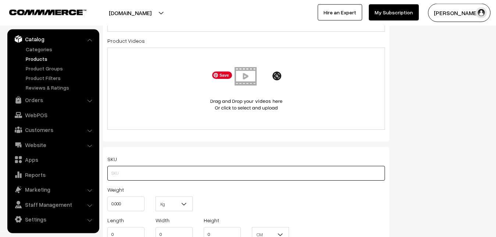
click at [115, 177] on input "text" at bounding box center [246, 173] width 278 height 15
paste input "va12677-sep-kanchi-pra"
type input "va12677-sep-kanchi-pra"
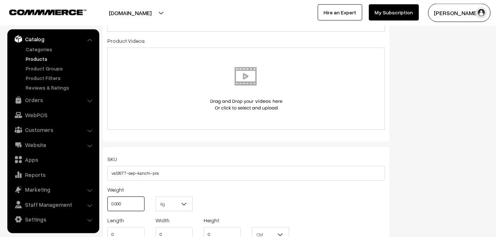
drag, startPoint x: 124, startPoint y: 204, endPoint x: 98, endPoint y: 201, distance: 25.9
click at [107, 201] on input "0.000" at bounding box center [125, 203] width 37 height 15
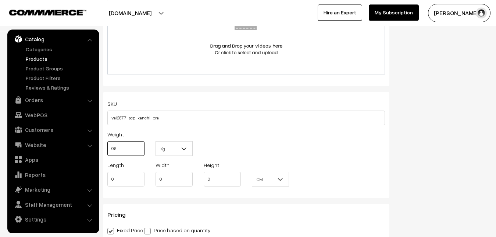
scroll to position [541, 0]
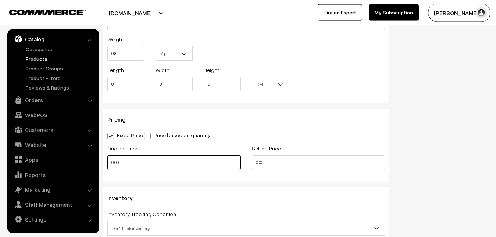
type input "0.80"
drag, startPoint x: 123, startPoint y: 164, endPoint x: 106, endPoint y: 164, distance: 16.6
click at [107, 164] on input "0.00" at bounding box center [174, 162] width 134 height 15
type input "6000"
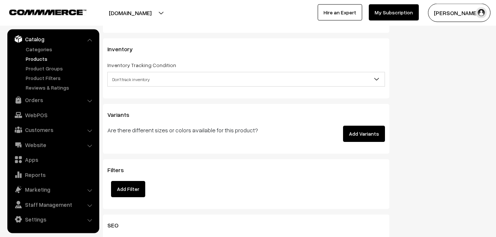
scroll to position [691, 0]
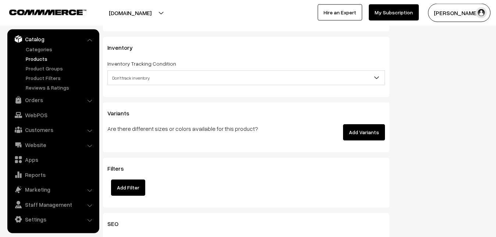
type input "6999"
click at [117, 75] on span "Don't track inventory" at bounding box center [246, 77] width 277 height 13
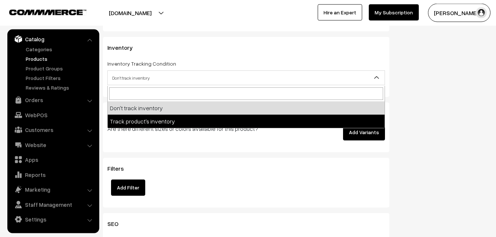
select select "2"
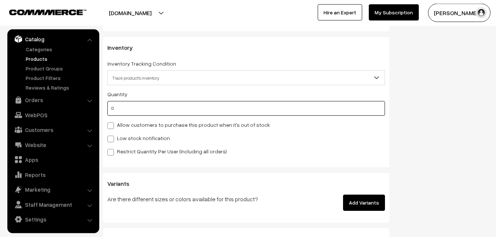
click at [122, 111] on input "0" at bounding box center [246, 108] width 278 height 15
type input "4"
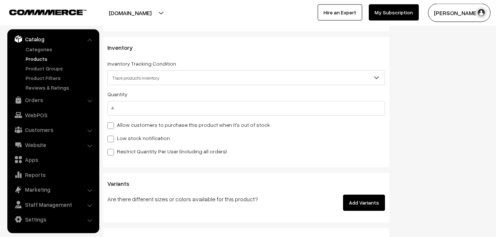
click at [119, 137] on label "Low stock notification" at bounding box center [138, 138] width 63 height 8
click at [112, 137] on input "Low stock notification" at bounding box center [109, 137] width 5 height 5
checkbox input "true"
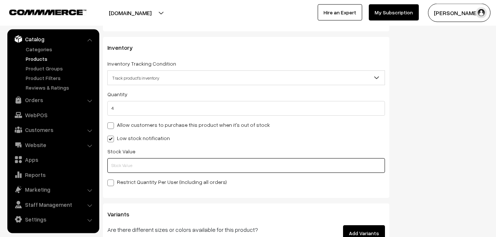
click at [120, 160] on input "text" at bounding box center [246, 165] width 278 height 15
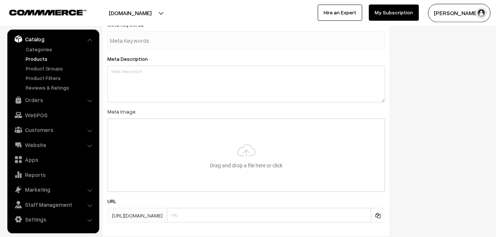
scroll to position [1096, 0]
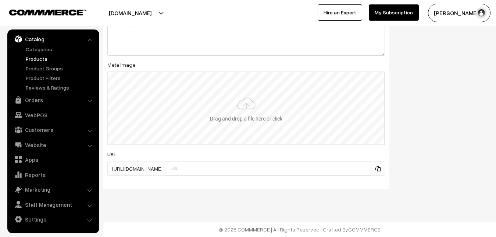
type input "2"
click at [243, 92] on input "file" at bounding box center [246, 108] width 276 height 72
type input "C:\fakepath\gadwal-saree-va12677-sep.jpeg"
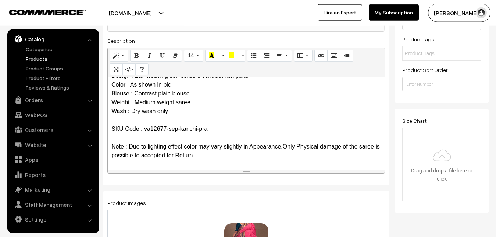
scroll to position [0, 0]
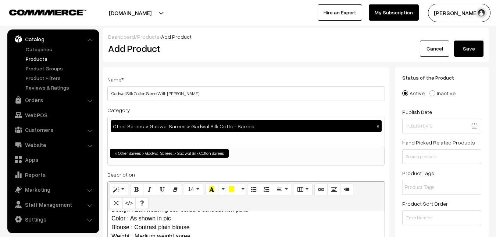
click at [470, 45] on button "Save" at bounding box center [469, 48] width 29 height 16
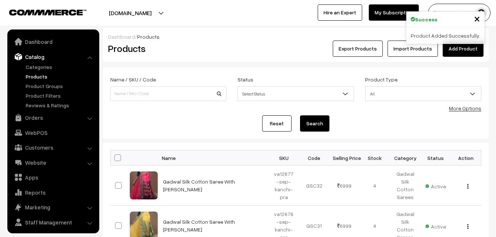
scroll to position [18, 0]
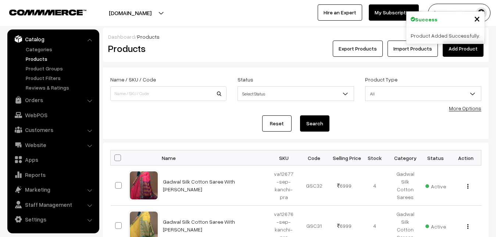
click at [208, 53] on h2 "Products" at bounding box center [167, 48] width 118 height 11
click at [461, 50] on link "Add Product" at bounding box center [463, 48] width 41 height 16
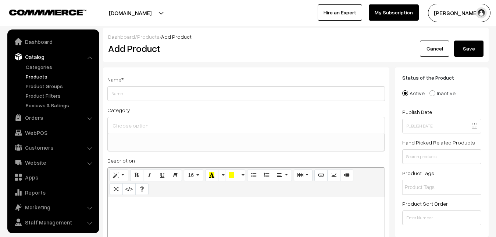
select select
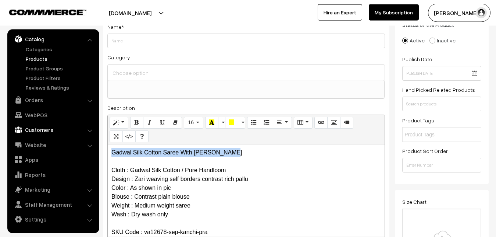
drag, startPoint x: 230, startPoint y: 152, endPoint x: 85, endPoint y: 132, distance: 146.3
click at [108, 144] on div "Gadwal Silk Cotton Saree With Zari Weaving Cloth : Gadwal Silk Cotton / Pure Ha…" at bounding box center [246, 190] width 277 height 92
copy p "Gadwal Silk Cotton Saree With [PERSON_NAME]"
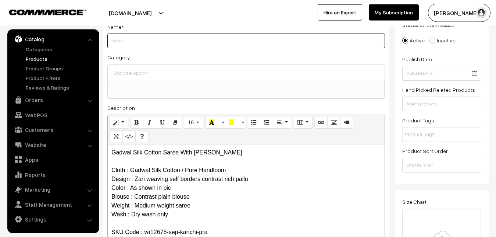
paste input "Gadwal Silk Cotton Saree With [PERSON_NAME]"
type input "Gadwal Silk Cotton Saree With [PERSON_NAME]"
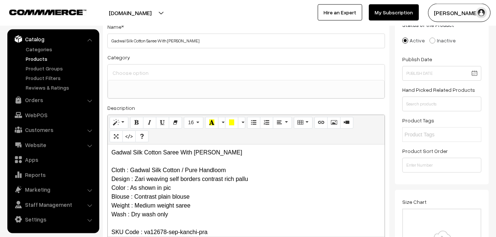
click at [151, 74] on input at bounding box center [246, 72] width 271 height 11
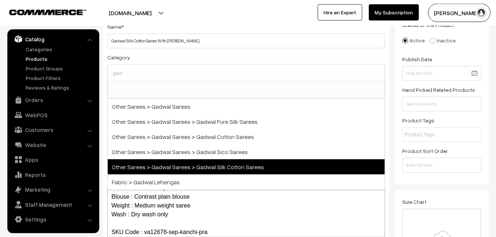
type input "gad"
click at [227, 166] on span "Other Sarees > Gadwal Sarees > Gadwal Silk Cotton Sarees" at bounding box center [246, 166] width 277 height 15
select select "78"
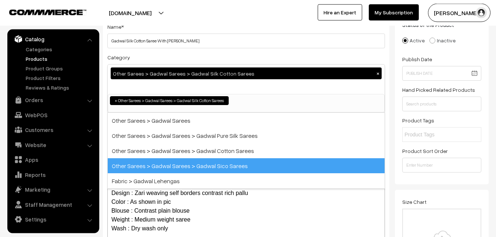
scroll to position [294, 0]
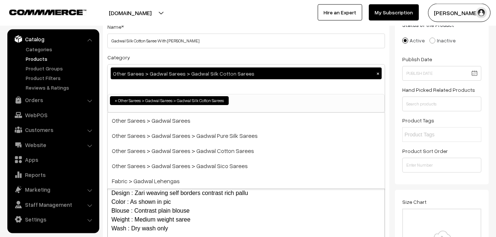
click at [216, 56] on div "Category Other Sarees > Gadwal Sarees > Gadwal Silk Cotton Sarees × Uppada Sare…" at bounding box center [246, 83] width 278 height 60
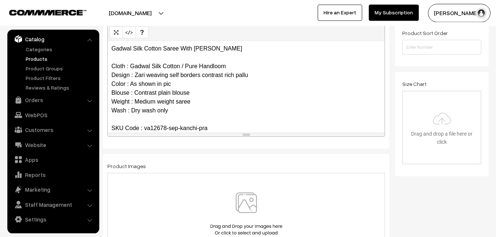
scroll to position [203, 0]
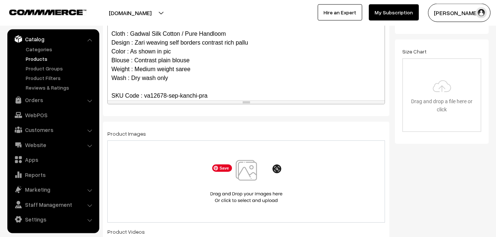
click at [247, 176] on img at bounding box center [247, 181] width 76 height 43
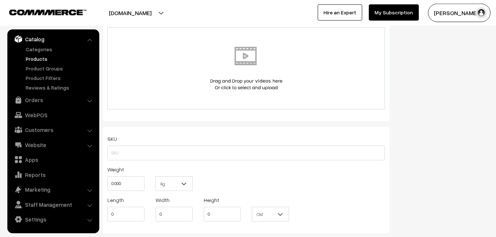
scroll to position [428, 0]
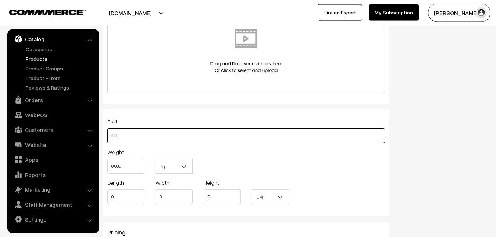
paste input "va12678-sep-kanchi-pra"
type input "va12678-sep-kanchi-pra"
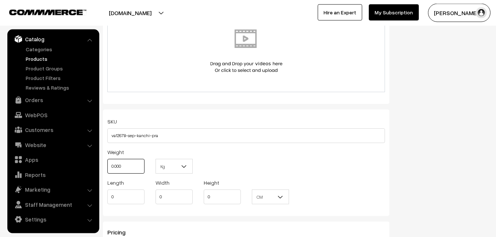
drag, startPoint x: 128, startPoint y: 171, endPoint x: 94, endPoint y: 163, distance: 34.7
click at [107, 163] on input "0.000" at bounding box center [125, 166] width 37 height 15
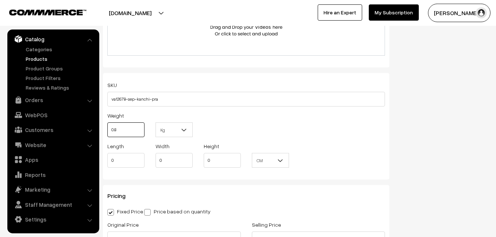
scroll to position [578, 0]
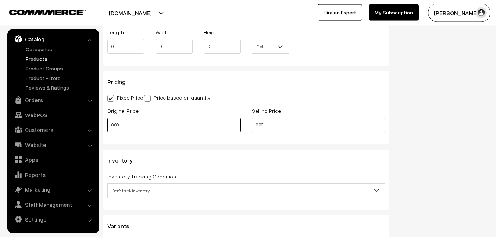
type input "0.80"
drag, startPoint x: 124, startPoint y: 126, endPoint x: 105, endPoint y: 126, distance: 19.5
click at [107, 126] on input "0.00" at bounding box center [174, 124] width 134 height 15
type input "6000"
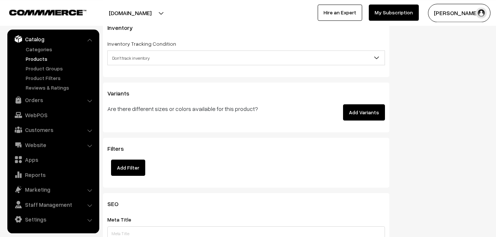
scroll to position [728, 0]
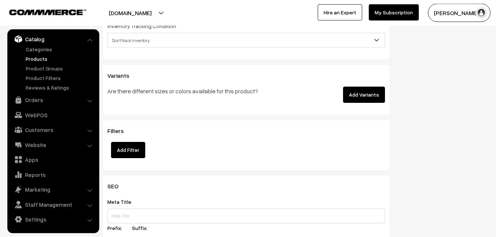
type input "6999"
click at [127, 39] on span "Don't track inventory" at bounding box center [246, 40] width 277 height 13
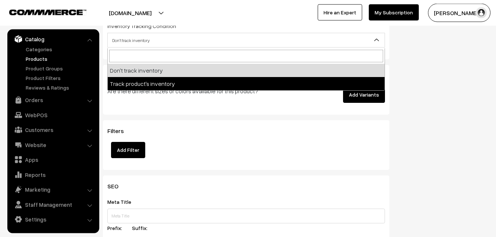
select select "2"
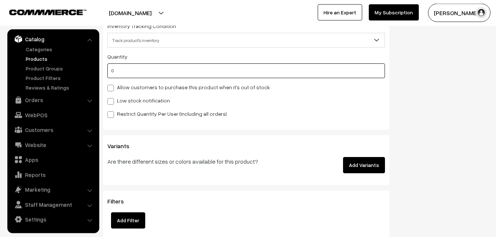
click at [130, 75] on input "0" at bounding box center [246, 70] width 278 height 15
type input "4"
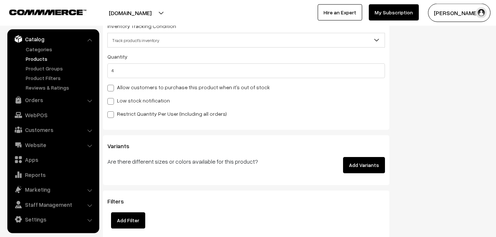
click at [121, 98] on label "Low stock notification" at bounding box center [138, 100] width 63 height 8
click at [112, 98] on input "Low stock notification" at bounding box center [109, 100] width 5 height 5
checkbox input "true"
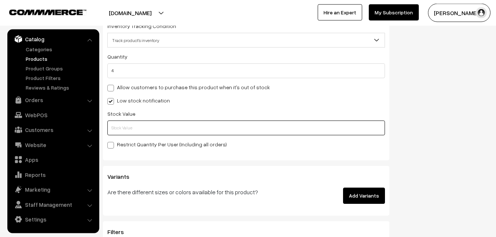
click at [120, 125] on input "text" at bounding box center [246, 127] width 278 height 15
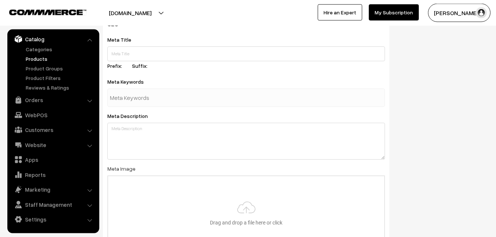
scroll to position [1096, 0]
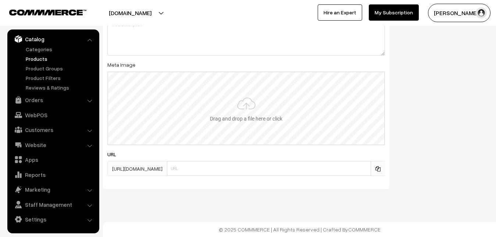
type input "2"
click at [242, 100] on input "file" at bounding box center [246, 108] width 276 height 72
type input "C:\fakepath\gadwal-saree-va12678-sep.jpeg"
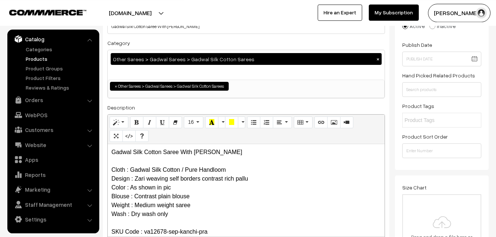
scroll to position [0, 0]
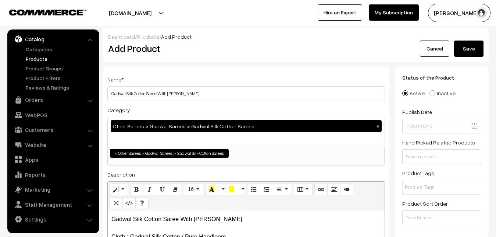
click at [474, 46] on button "Save" at bounding box center [469, 48] width 29 height 16
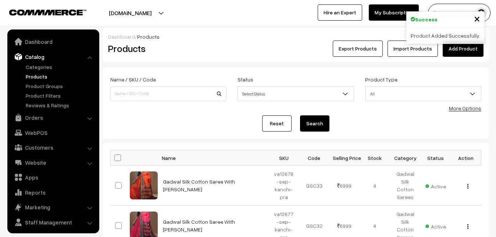
scroll to position [18, 0]
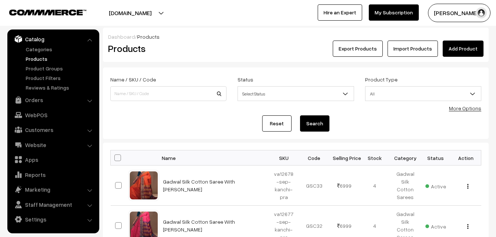
click at [195, 51] on h2 "Products" at bounding box center [167, 48] width 118 height 11
click at [453, 43] on link "Add Product" at bounding box center [463, 48] width 41 height 16
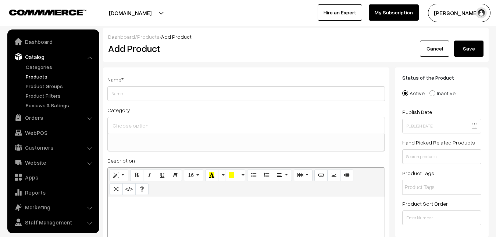
select select
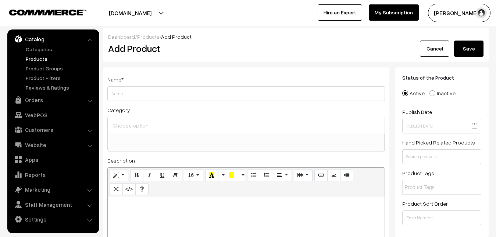
paste div
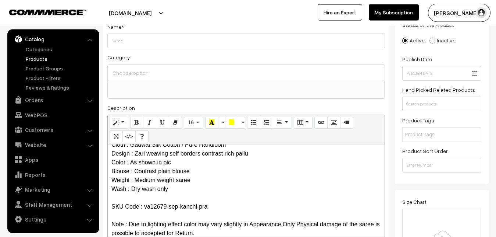
scroll to position [0, 0]
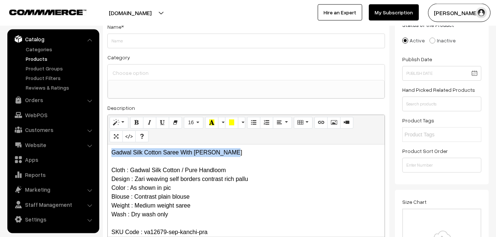
drag, startPoint x: 236, startPoint y: 152, endPoint x: 98, endPoint y: 148, distance: 138.4
click at [108, 148] on div "Gadwal Silk Cotton Saree With Zari Weaving Cloth : Gadwal Silk Cotton / Pure Ha…" at bounding box center [246, 190] width 277 height 92
copy p "Gadwal Silk Cotton Saree With [PERSON_NAME]"
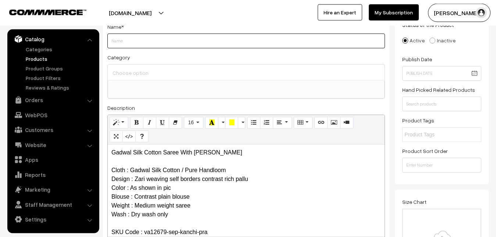
paste input "Gadwal Silk Cotton Saree With [PERSON_NAME]"
type input "Gadwal Silk Cotton Saree With [PERSON_NAME]"
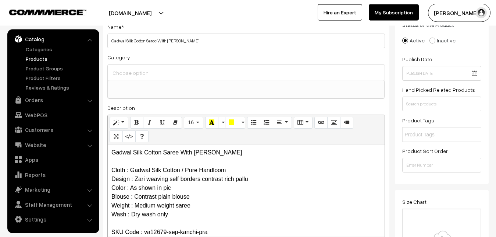
click at [142, 74] on input at bounding box center [246, 72] width 271 height 11
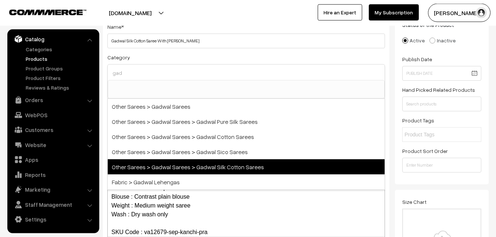
type input "gad"
click at [238, 167] on span "Other Sarees > Gadwal Sarees > Gadwal Silk Cotton Sarees" at bounding box center [246, 166] width 277 height 15
select select "78"
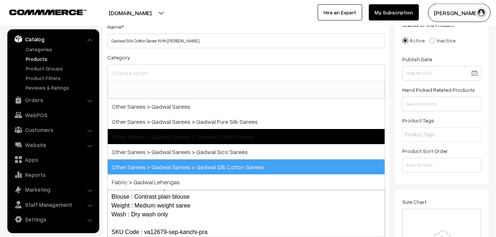
scroll to position [294, 0]
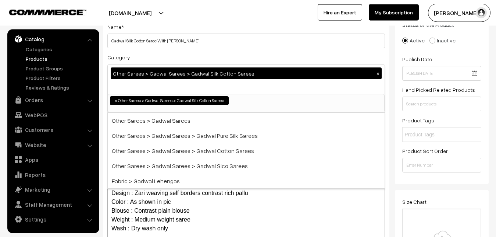
click at [218, 59] on div "Category Other Sarees > Gadwal Sarees > Gadwal Silk Cotton Sarees × Uppada Sare…" at bounding box center [246, 83] width 278 height 60
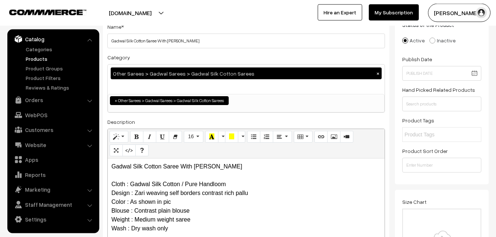
scroll to position [203, 0]
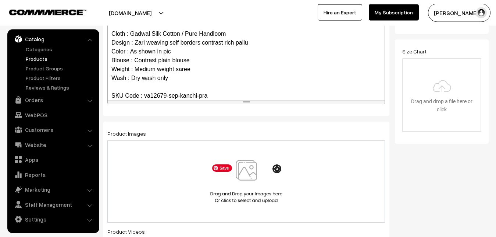
click at [243, 172] on img at bounding box center [247, 181] width 76 height 43
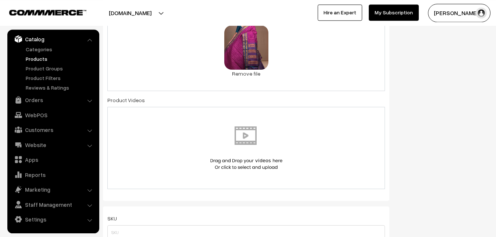
scroll to position [428, 0]
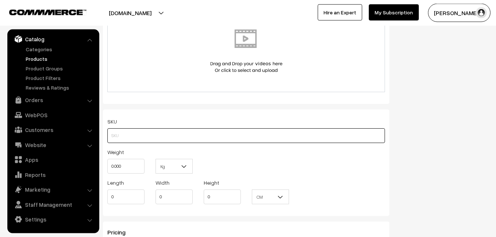
paste input "va12679-sep-kanchi-pra"
type input "va12679-sep-kanchi-pra"
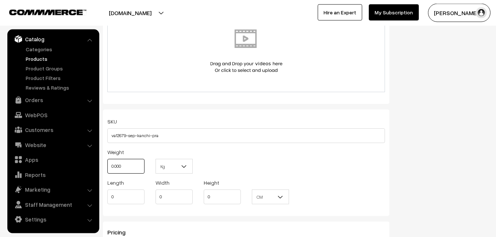
drag, startPoint x: 122, startPoint y: 167, endPoint x: 106, endPoint y: 165, distance: 15.6
click at [107, 165] on input "0.000" at bounding box center [125, 166] width 37 height 15
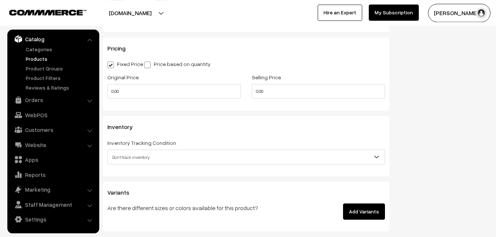
scroll to position [616, 0]
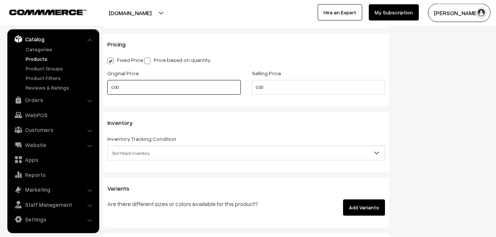
type input "0.80"
drag, startPoint x: 125, startPoint y: 87, endPoint x: 103, endPoint y: 91, distance: 22.7
click at [107, 91] on input "0.00" at bounding box center [174, 87] width 134 height 15
type input "6000"
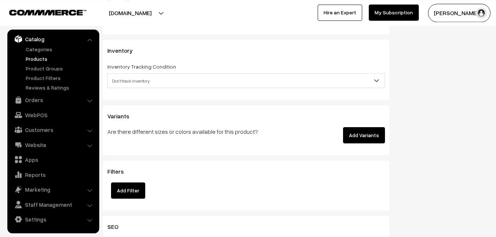
scroll to position [691, 0]
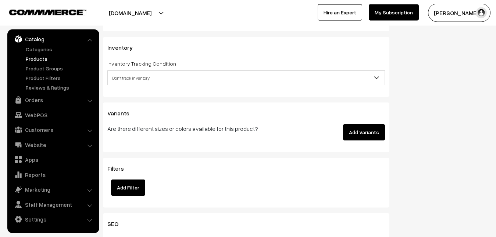
type input "6999"
click at [130, 73] on span "Don't track inventory" at bounding box center [246, 77] width 277 height 13
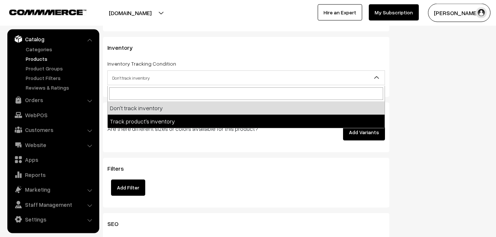
select select "2"
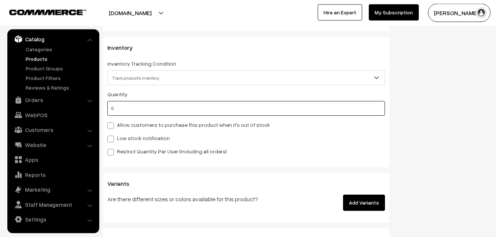
click at [133, 106] on input "0" at bounding box center [246, 108] width 278 height 15
type input "4"
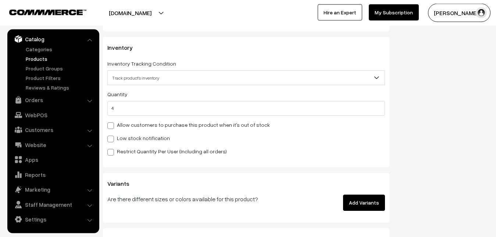
click at [125, 141] on label "Low stock notification" at bounding box center [138, 138] width 63 height 8
click at [112, 140] on input "Low stock notification" at bounding box center [109, 137] width 5 height 5
checkbox input "true"
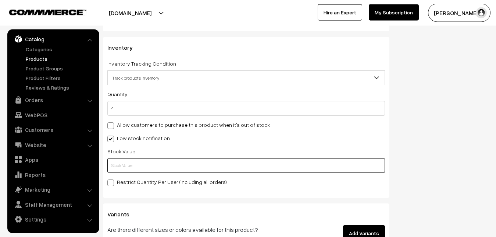
click at [124, 162] on input "text" at bounding box center [246, 165] width 278 height 15
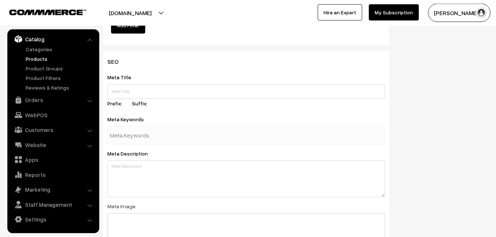
scroll to position [1096, 0]
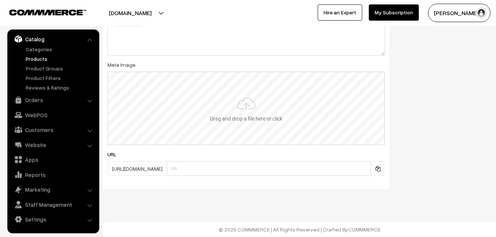
type input "2"
click at [242, 112] on input "file" at bounding box center [246, 108] width 276 height 72
type input "C:\fakepath\gadwal-saree-va12679-sep.jpeg"
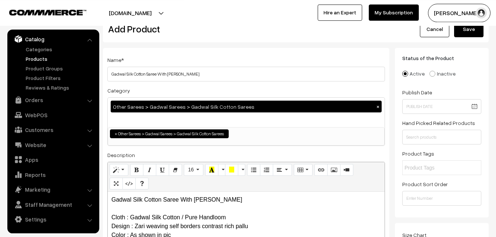
scroll to position [0, 0]
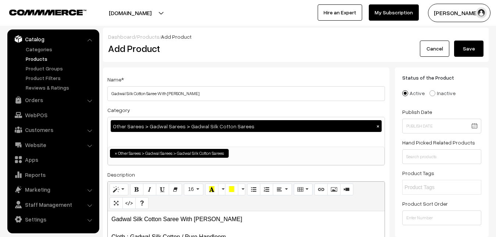
click at [480, 52] on button "Save" at bounding box center [469, 48] width 29 height 16
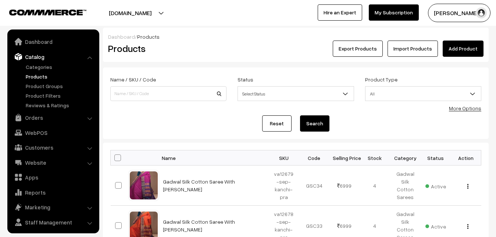
scroll to position [18, 0]
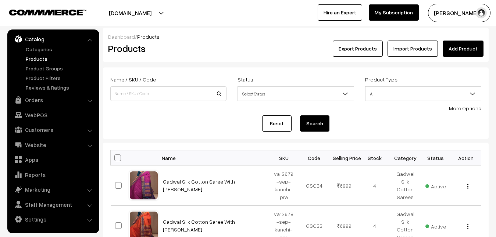
click at [198, 49] on h2 "Products" at bounding box center [167, 48] width 118 height 11
click at [464, 52] on link "Add Product" at bounding box center [463, 48] width 41 height 16
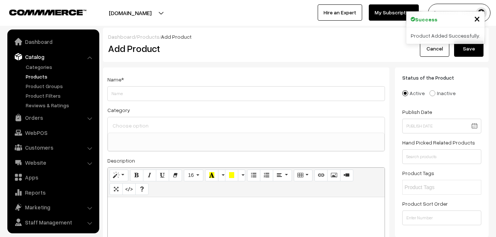
select select
click at [127, 203] on p at bounding box center [247, 205] width 270 height 9
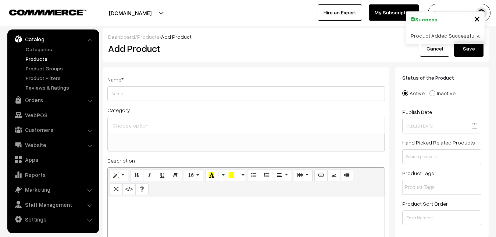
paste div
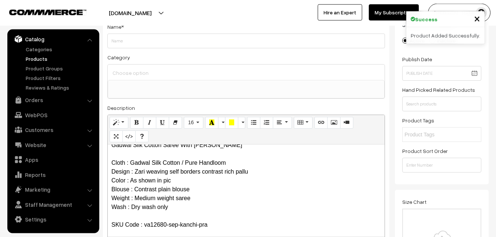
scroll to position [0, 0]
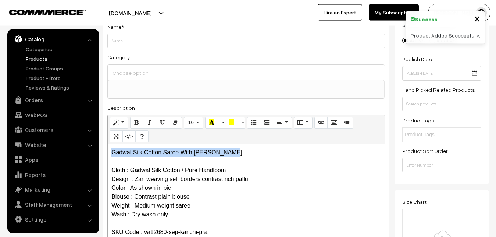
drag, startPoint x: 238, startPoint y: 151, endPoint x: 88, endPoint y: 132, distance: 151.4
click at [108, 144] on div "Gadwal Silk Cotton Saree With Zari Weaving Cloth : Gadwal Silk Cotton / Pure Ha…" at bounding box center [246, 190] width 277 height 92
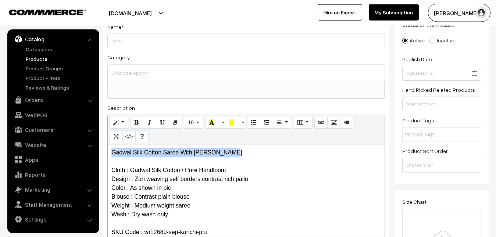
copy p "Gadwal Silk Cotton Saree With [PERSON_NAME]"
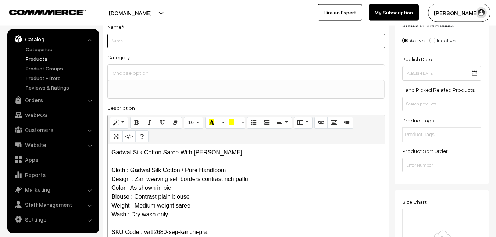
paste input "Gadwal Silk Cotton Saree With [PERSON_NAME]"
type input "Gadwal Silk Cotton Saree With [PERSON_NAME]"
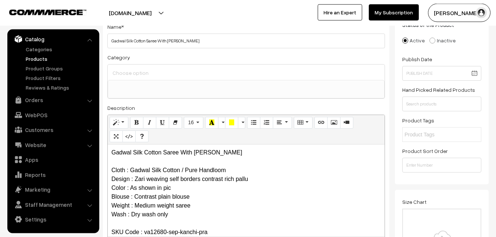
click at [137, 73] on input at bounding box center [246, 72] width 271 height 11
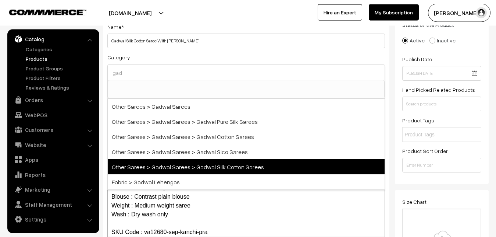
type input "gad"
click at [207, 163] on span "Other Sarees > Gadwal Sarees > Gadwal Silk Cotton Sarees" at bounding box center [246, 166] width 277 height 15
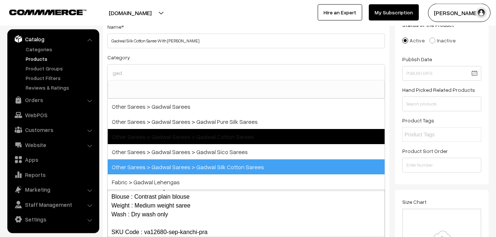
select select "78"
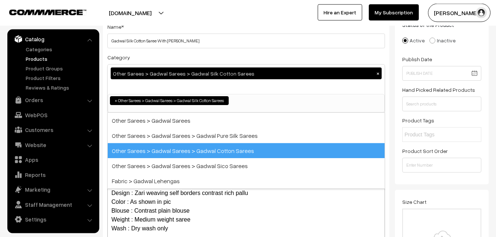
scroll to position [294, 0]
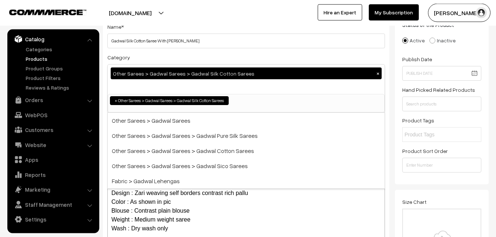
click at [204, 50] on div "Name * Gadwal Silk Cotton Saree With [PERSON_NAME] Category Other Sarees > Gadw…" at bounding box center [246, 140] width 287 height 251
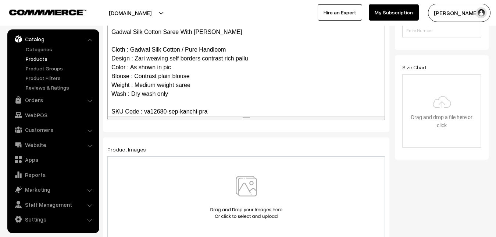
scroll to position [203, 0]
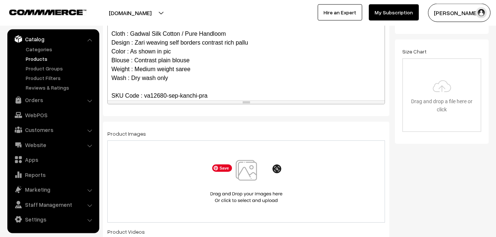
click at [246, 176] on img at bounding box center [247, 181] width 76 height 43
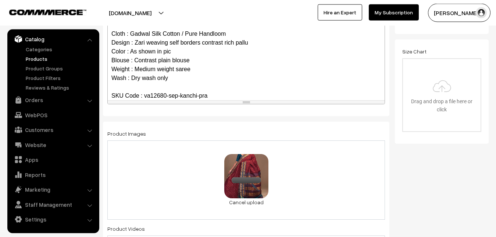
scroll to position [428, 0]
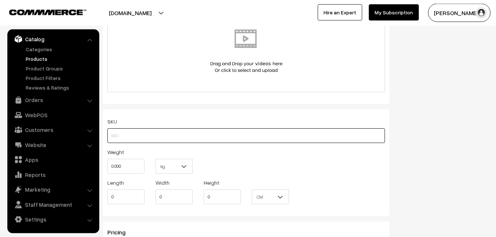
paste input "va12680-sep-kanchi-pra"
type input "va12680-sep-kanchi-pra"
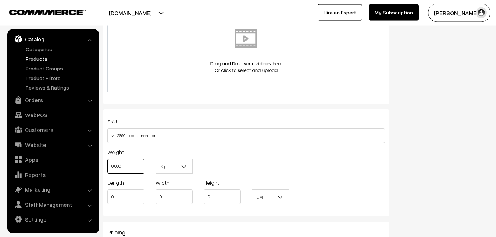
drag, startPoint x: 133, startPoint y: 166, endPoint x: 104, endPoint y: 161, distance: 29.5
click at [107, 162] on input "0.000" at bounding box center [125, 166] width 37 height 15
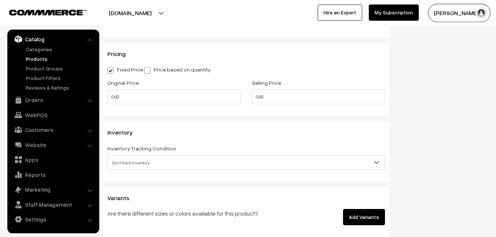
scroll to position [616, 0]
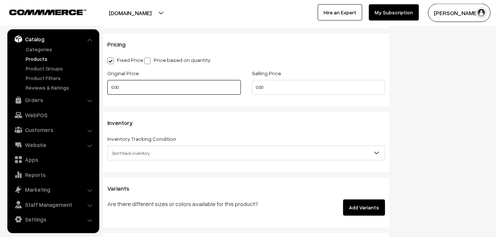
type input "0.80"
drag, startPoint x: 128, startPoint y: 88, endPoint x: 103, endPoint y: 91, distance: 24.5
click at [107, 91] on input "0.00" at bounding box center [174, 87] width 134 height 15
type input "6000"
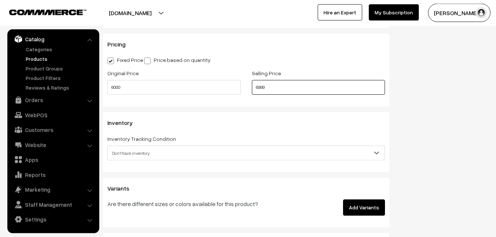
scroll to position [691, 0]
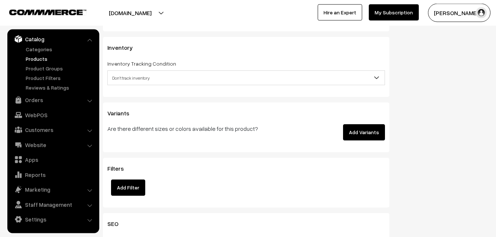
type input "6999"
click at [133, 81] on span "Don't track inventory" at bounding box center [246, 77] width 277 height 13
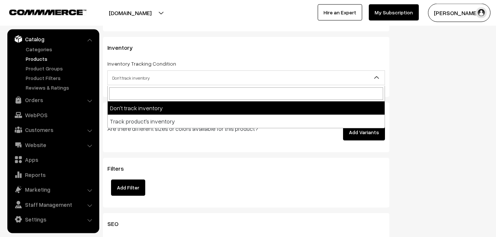
click at [130, 81] on span "Don't track inventory" at bounding box center [246, 77] width 277 height 13
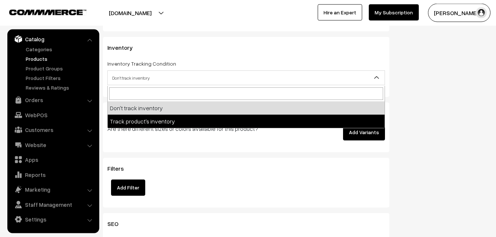
select select "2"
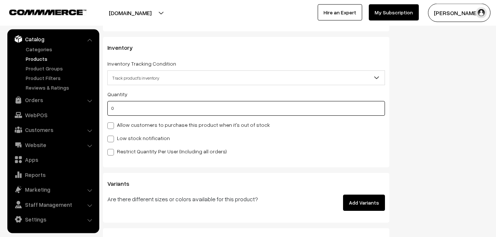
click at [131, 106] on input "0" at bounding box center [246, 108] width 278 height 15
type input "4"
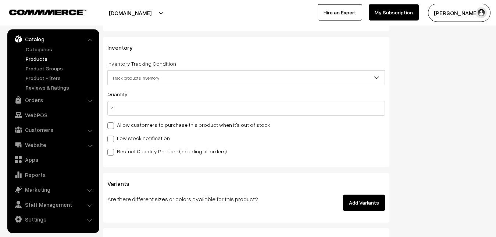
click at [134, 137] on label "Low stock notification" at bounding box center [138, 138] width 63 height 8
click at [112, 137] on input "Low stock notification" at bounding box center [109, 137] width 5 height 5
checkbox input "true"
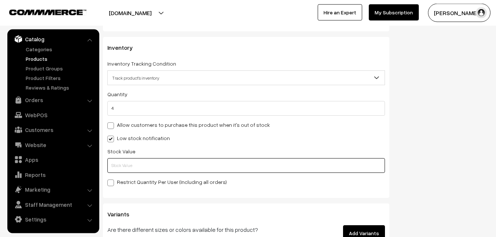
click at [131, 171] on input "text" at bounding box center [246, 165] width 278 height 15
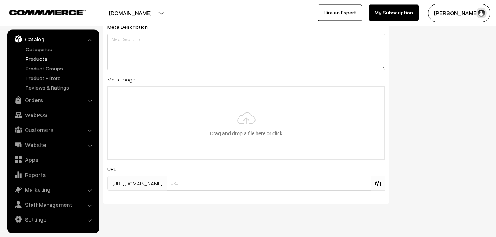
scroll to position [1096, 0]
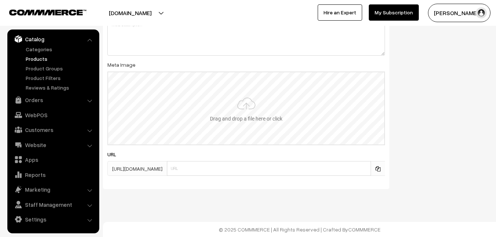
type input "2"
click at [242, 111] on input "file" at bounding box center [246, 108] width 276 height 72
type input "C:\fakepath\gadwal-saree-va12680-sep.jpeg"
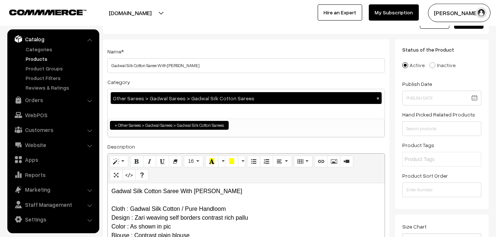
scroll to position [0, 0]
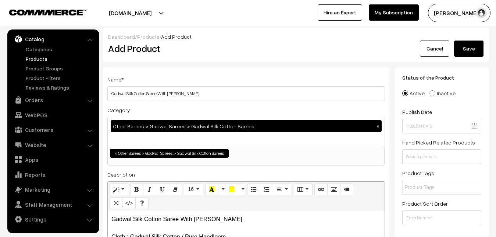
click at [476, 43] on button "Save" at bounding box center [469, 48] width 29 height 16
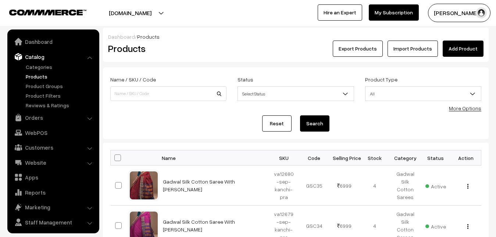
scroll to position [18, 0]
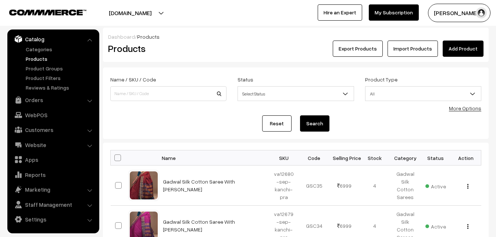
click at [454, 40] on div "Dashboard / Products" at bounding box center [296, 37] width 376 height 8
click at [455, 43] on link "Add Product" at bounding box center [463, 48] width 41 height 16
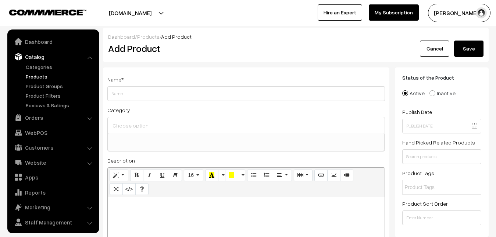
select select
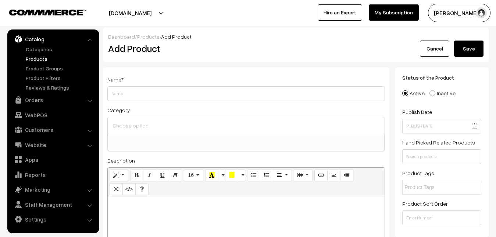
paste div
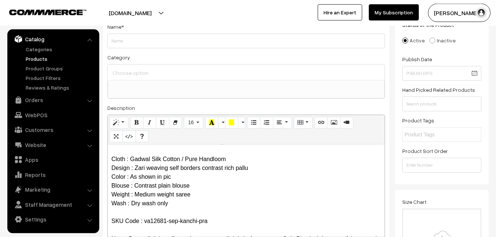
scroll to position [0, 0]
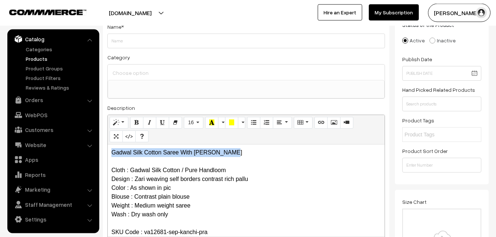
drag, startPoint x: 232, startPoint y: 150, endPoint x: 105, endPoint y: 150, distance: 127.3
click at [108, 150] on div "Gadwal Silk Cotton Saree With Zari Weaving Cloth : Gadwal Silk Cotton / Pure Ha…" at bounding box center [246, 190] width 277 height 92
copy p "Gadwal Silk Cotton Saree With [PERSON_NAME]"
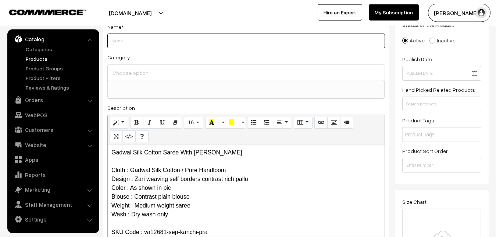
paste input "Gadwal Silk Cotton Saree With [PERSON_NAME]"
type input "Gadwal Silk Cotton Saree With [PERSON_NAME]"
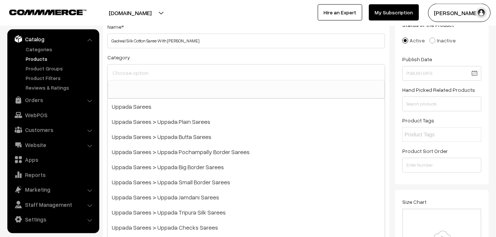
click at [138, 74] on input at bounding box center [246, 72] width 271 height 11
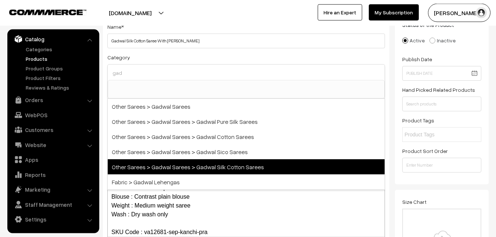
type input "gad"
click at [201, 165] on span "Other Sarees > Gadwal Sarees > Gadwal Silk Cotton Sarees" at bounding box center [246, 166] width 277 height 15
select select "78"
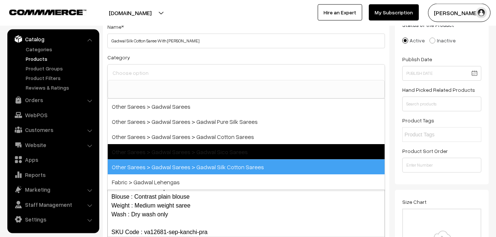
scroll to position [294, 0]
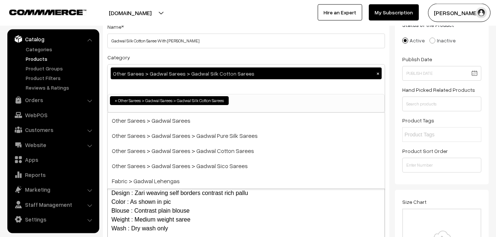
click at [201, 62] on div "Category Other Sarees > Gadwal Sarees > Gadwal Silk Cotton Sarees × Uppada Sare…" at bounding box center [246, 83] width 278 height 60
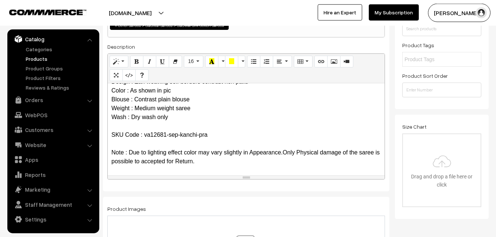
scroll to position [203, 0]
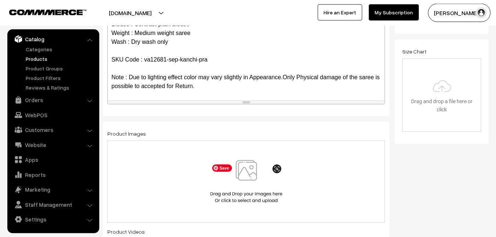
click at [251, 173] on img at bounding box center [247, 181] width 76 height 43
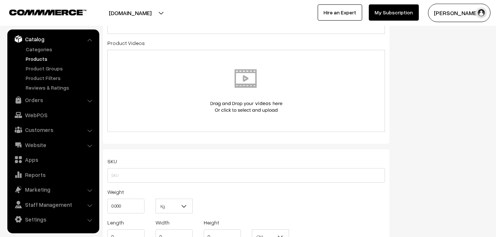
scroll to position [428, 0]
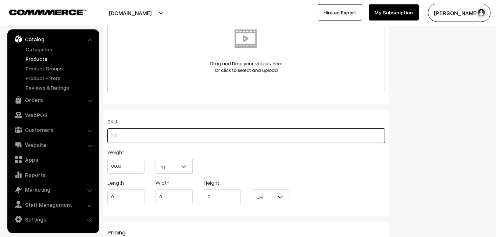
paste input "va12681-sep-kanchi-pra"
type input "va12681-sep-kanchi-pra"
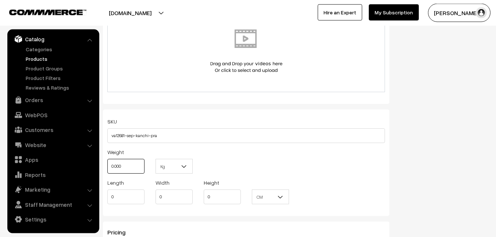
drag, startPoint x: 131, startPoint y: 162, endPoint x: 106, endPoint y: 162, distance: 25.0
click at [107, 162] on input "0.000" at bounding box center [125, 166] width 37 height 15
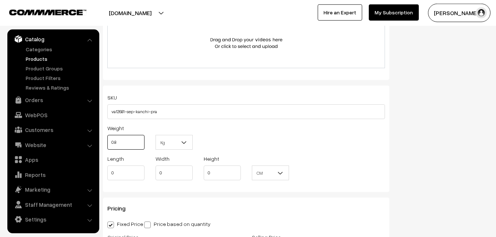
scroll to position [578, 0]
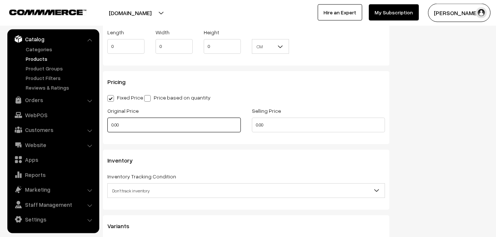
type input "0.80"
click at [107, 124] on input "0.00" at bounding box center [174, 124] width 134 height 15
type input "6000"
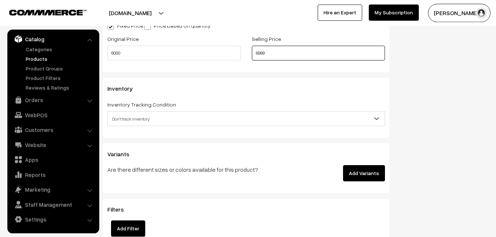
scroll to position [653, 0]
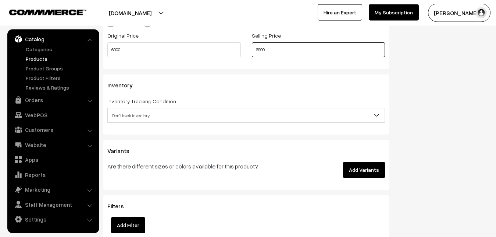
type input "6999"
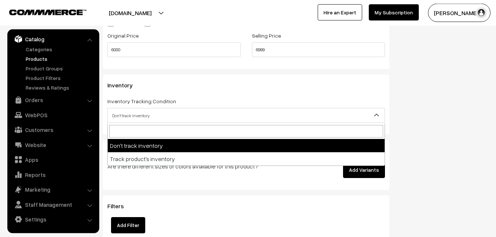
click at [136, 120] on span "Don't track inventory" at bounding box center [246, 115] width 277 height 13
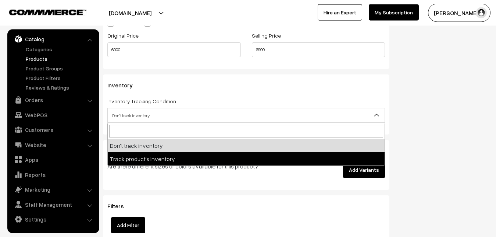
select select "2"
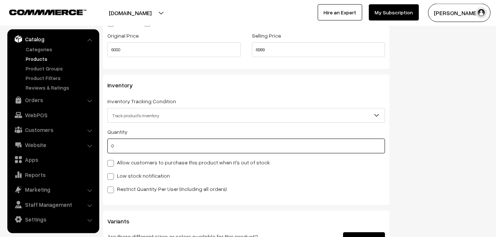
click at [137, 152] on input "0" at bounding box center [246, 145] width 278 height 15
type input "4"
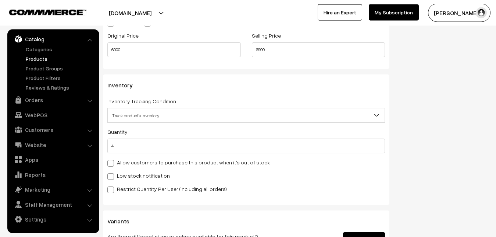
click at [124, 176] on label "Low stock notification" at bounding box center [138, 176] width 63 height 8
click at [112, 176] on input "Low stock notification" at bounding box center [109, 175] width 5 height 5
checkbox input "true"
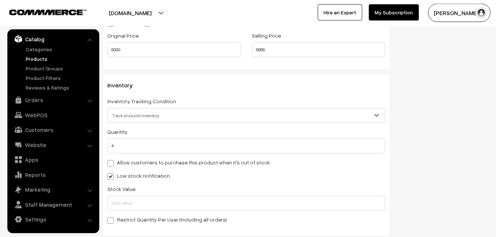
click at [120, 195] on div "Stock Value" at bounding box center [246, 197] width 278 height 26
click at [120, 198] on input "text" at bounding box center [246, 202] width 278 height 15
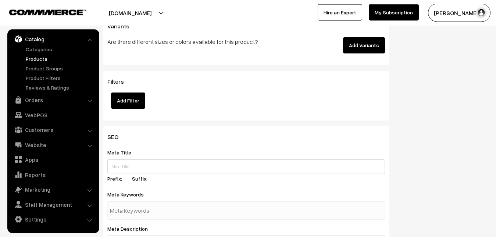
scroll to position [1096, 0]
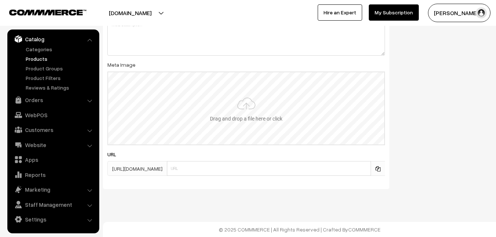
type input "2"
click at [244, 119] on input "file" at bounding box center [246, 108] width 276 height 72
type input "C:\fakepath\gadwal-saree-va12681-sep.jpeg"
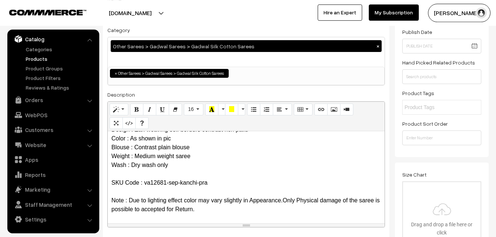
scroll to position [0, 0]
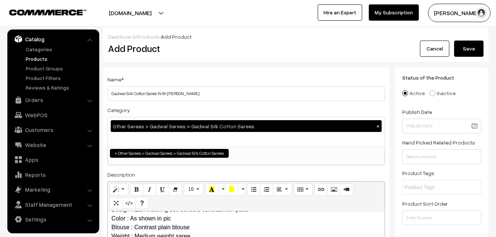
click at [463, 47] on button "Save" at bounding box center [469, 48] width 29 height 16
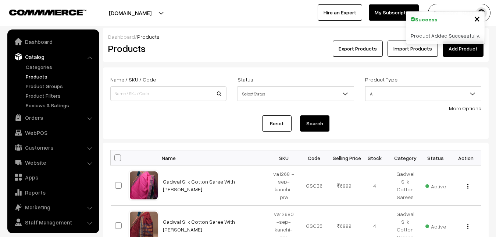
scroll to position [18, 0]
